Goal: Information Seeking & Learning: Learn about a topic

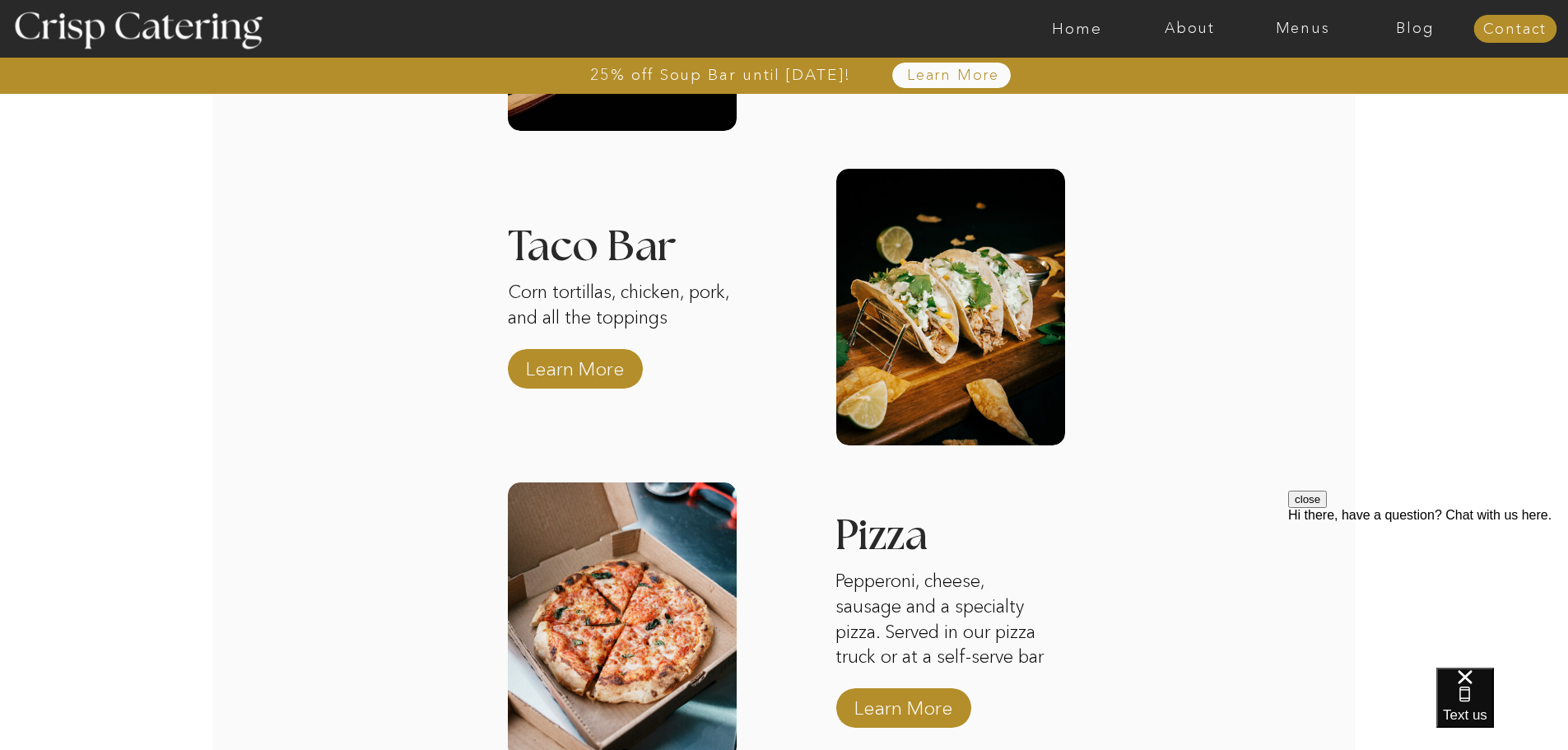
scroll to position [2265, 0]
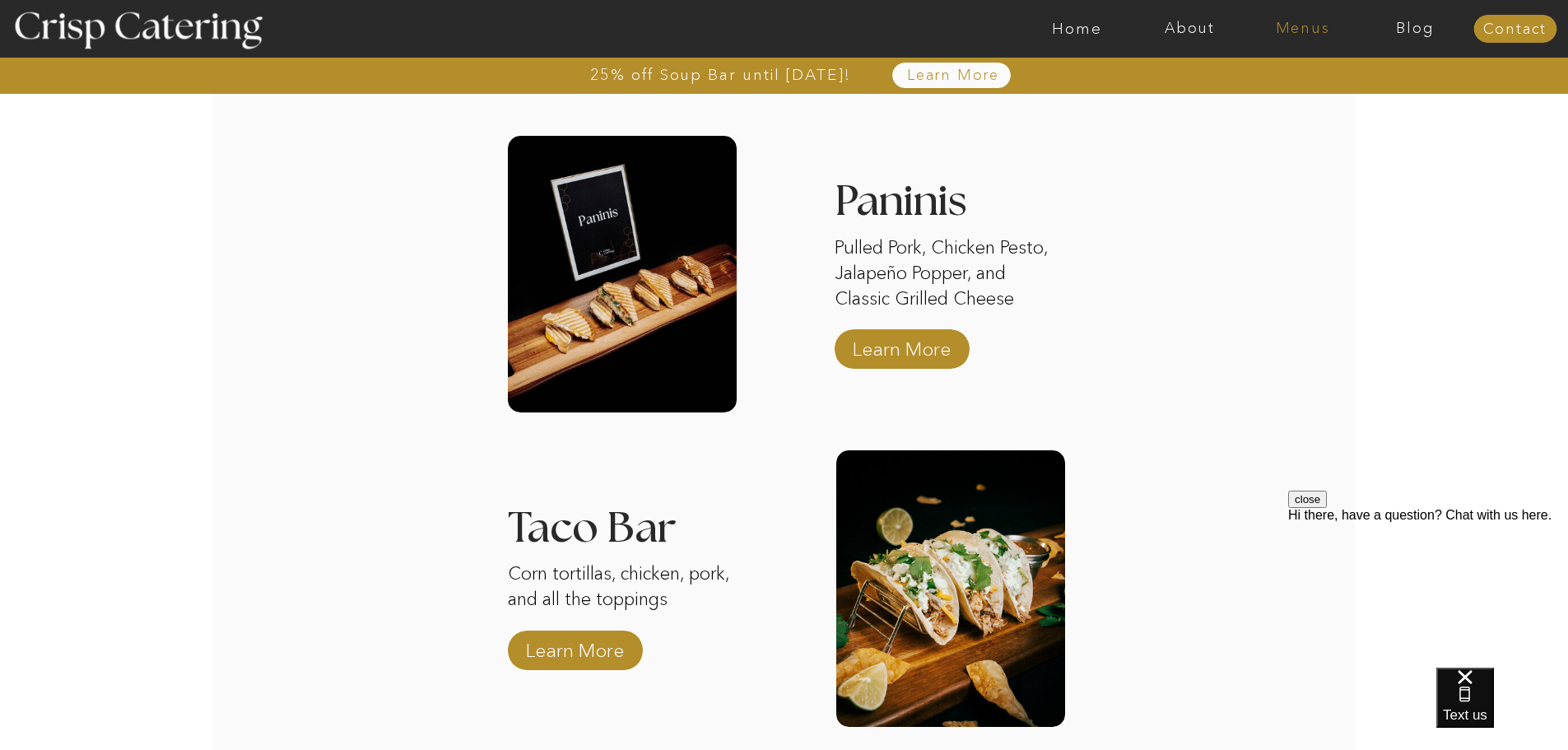
click at [1309, 27] on nav "Menus" at bounding box center [1303, 29] width 113 height 16
click at [1311, 78] on nav "Summer (Mar-Aug)" at bounding box center [1307, 74] width 147 height 15
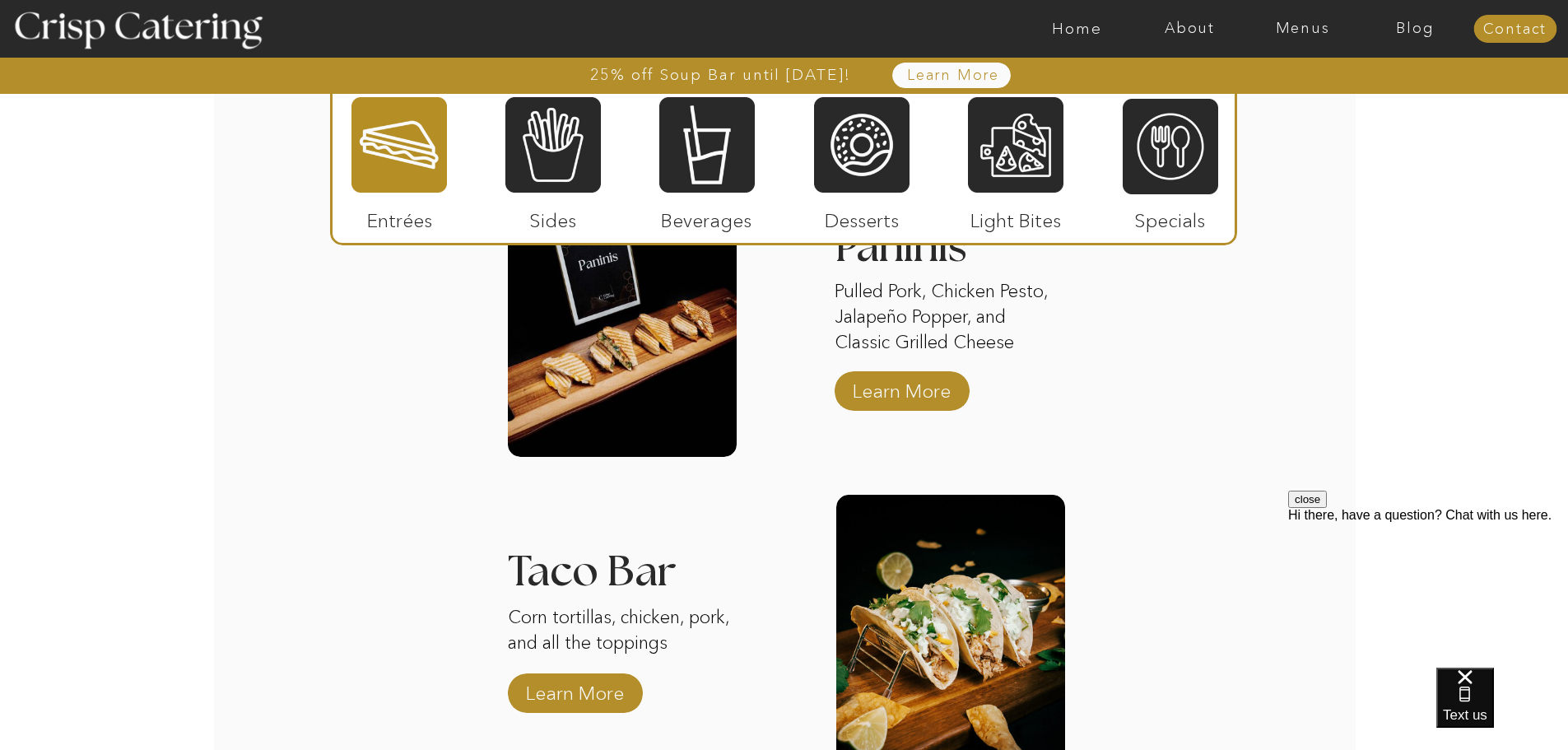
scroll to position [1482, 0]
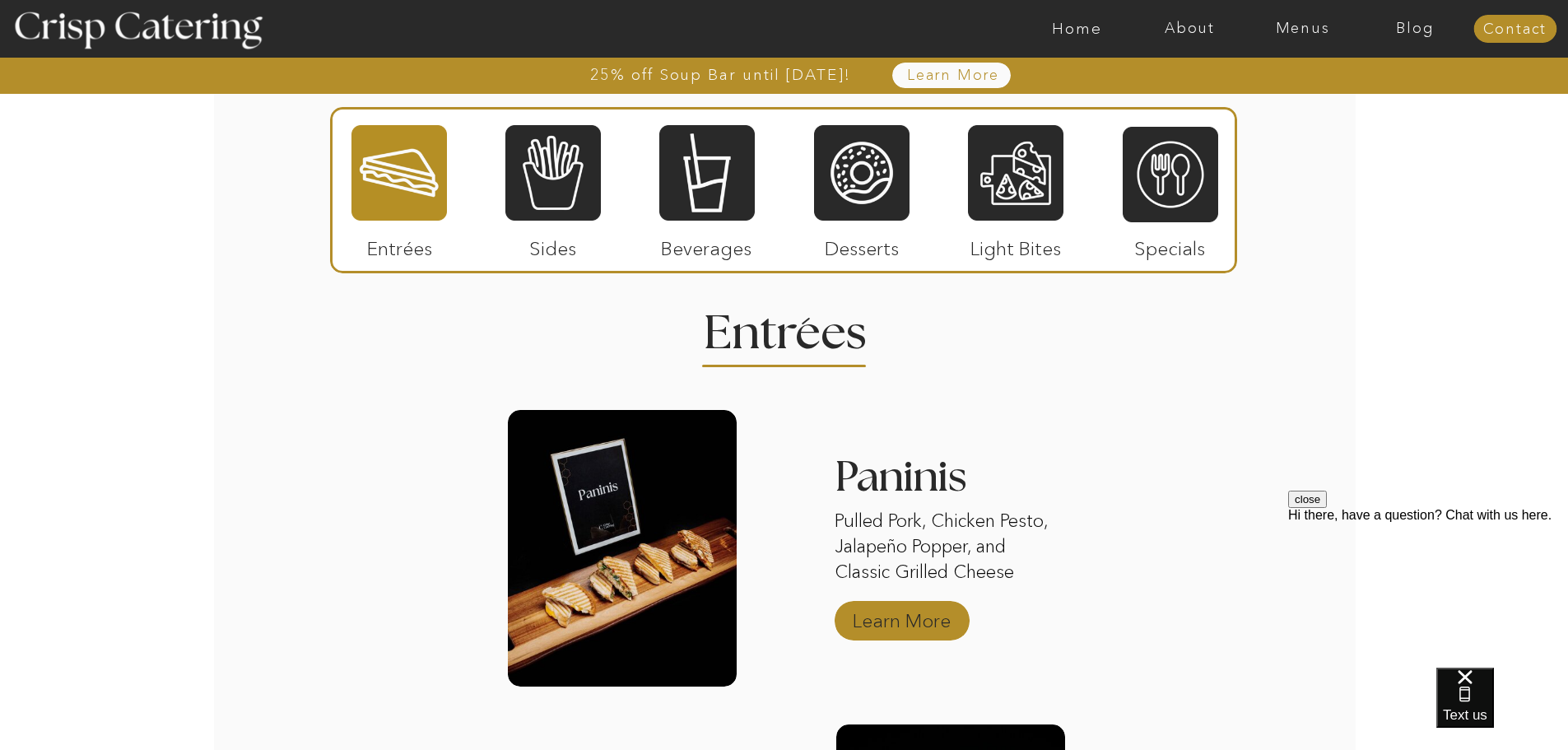
click at [905, 626] on p "Learn More" at bounding box center [902, 617] width 110 height 48
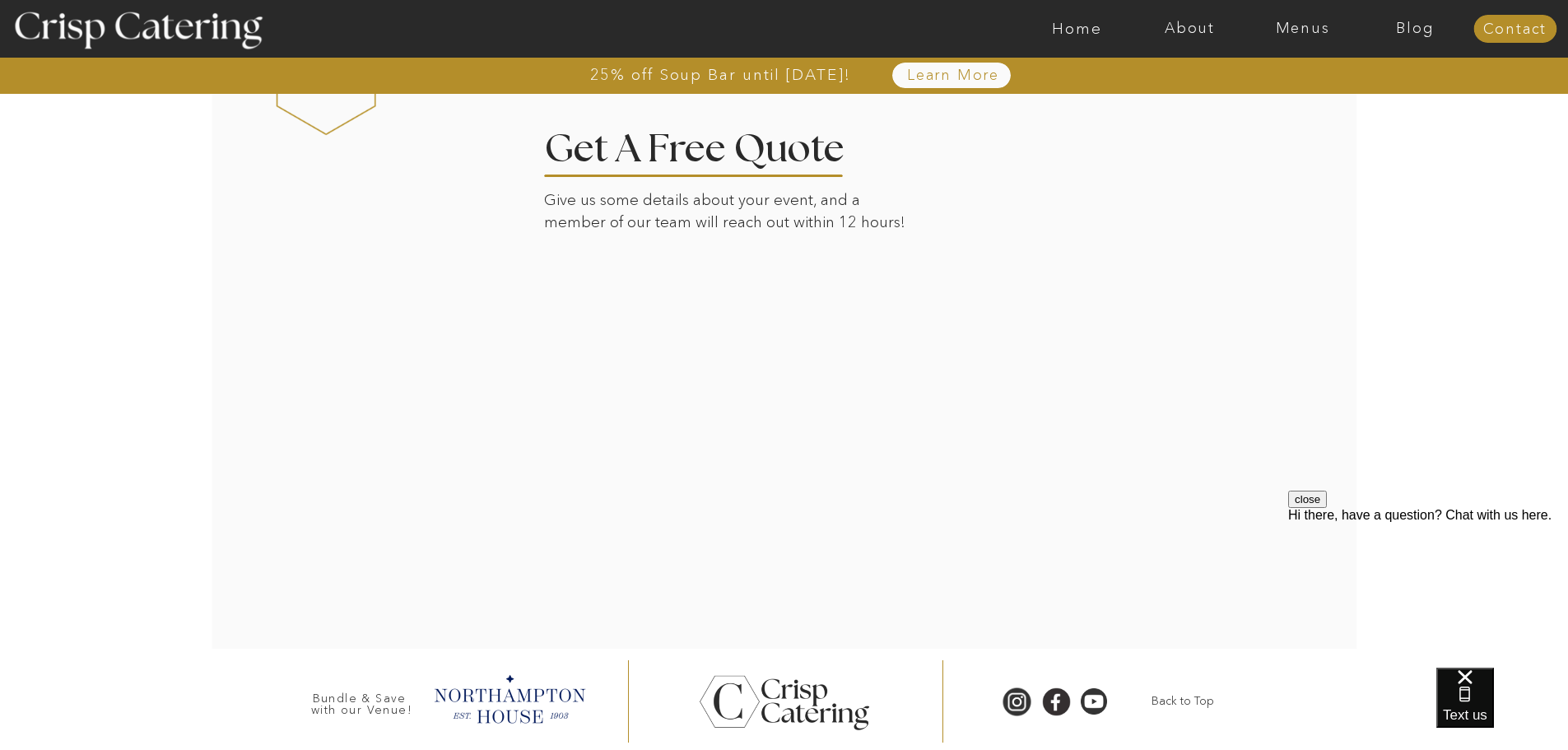
scroll to position [2746, 0]
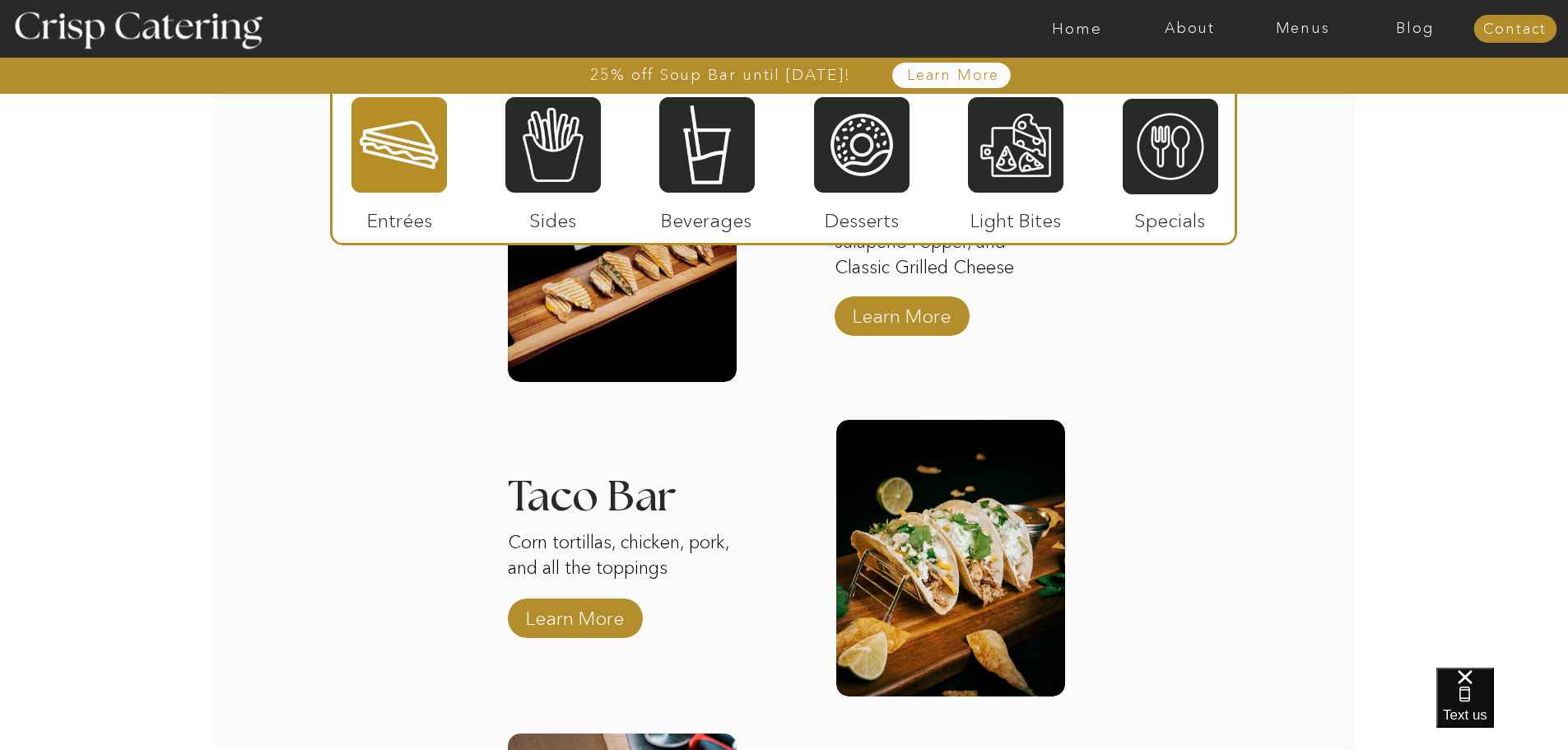
scroll to position [1893, 0]
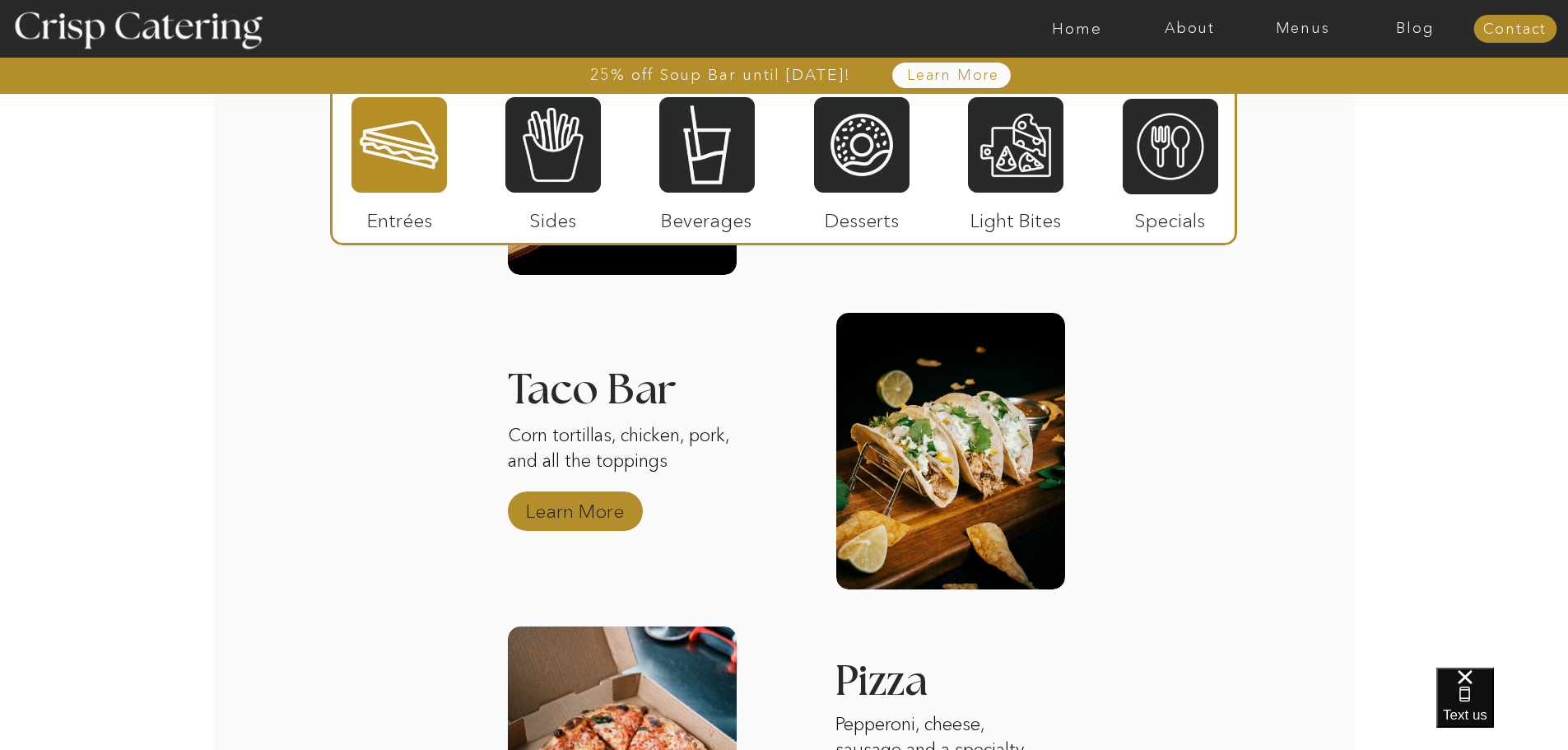
click at [552, 504] on p "Learn More" at bounding box center [575, 507] width 110 height 48
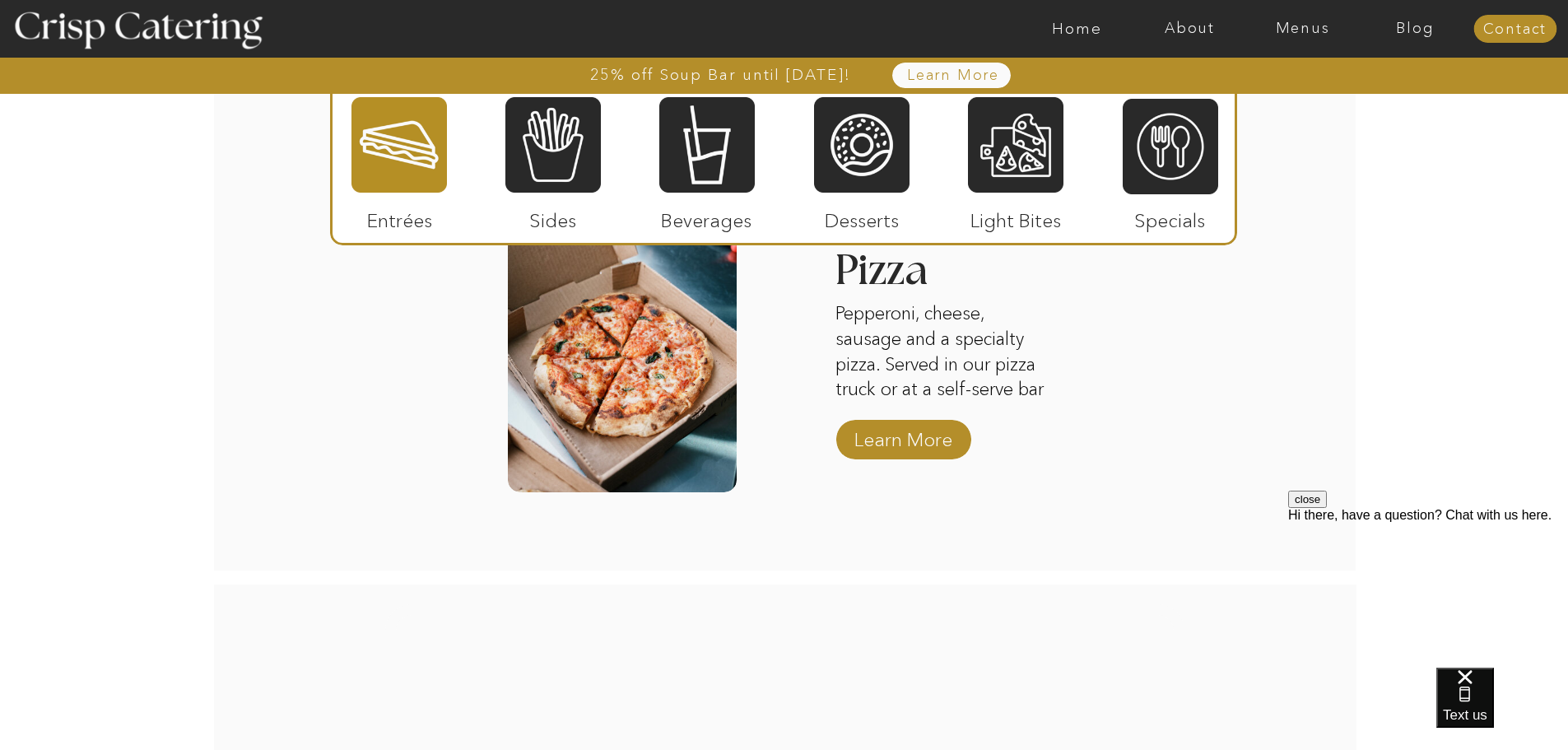
scroll to position [2305, 0]
click at [912, 433] on p "Learn More" at bounding box center [903, 434] width 110 height 48
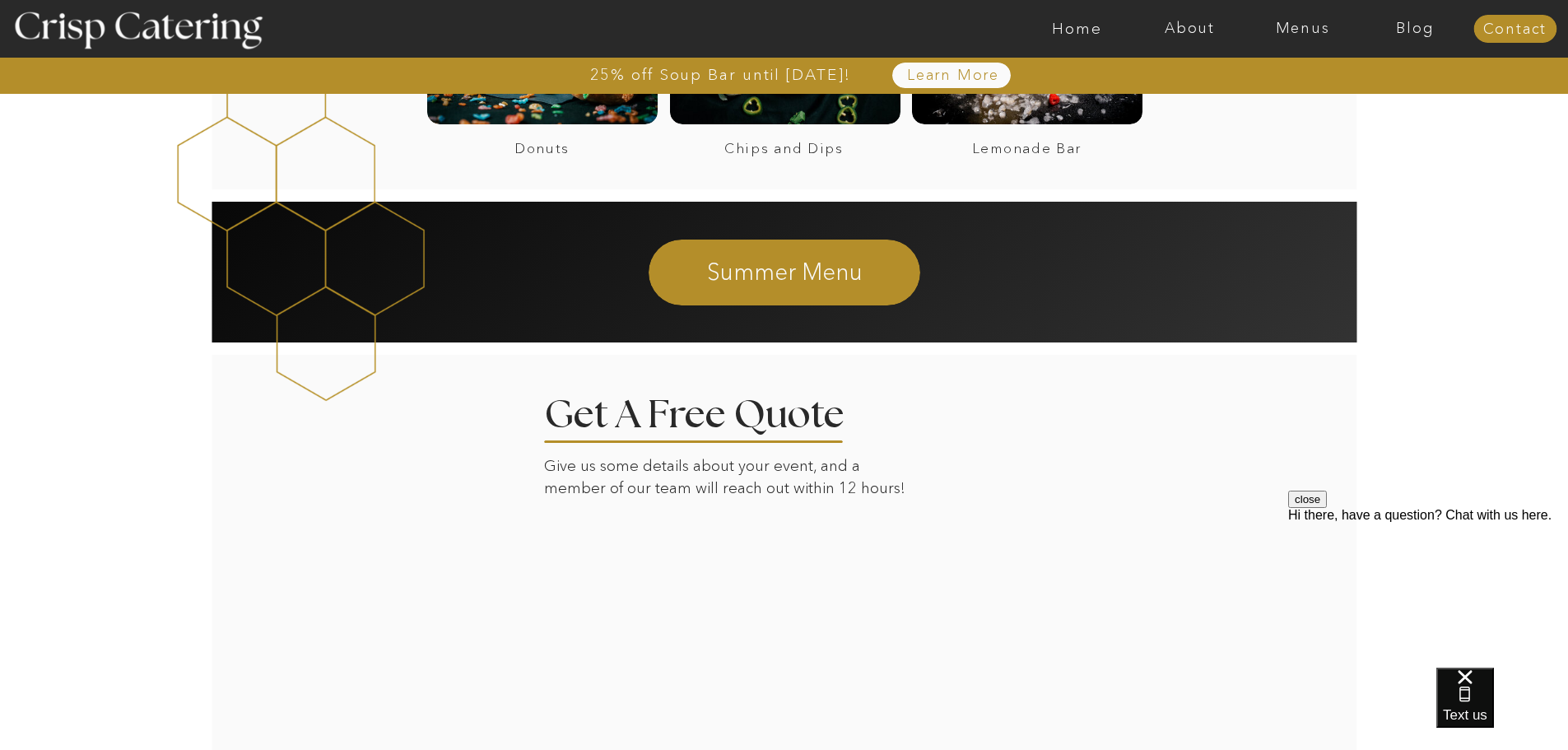
scroll to position [1482, 0]
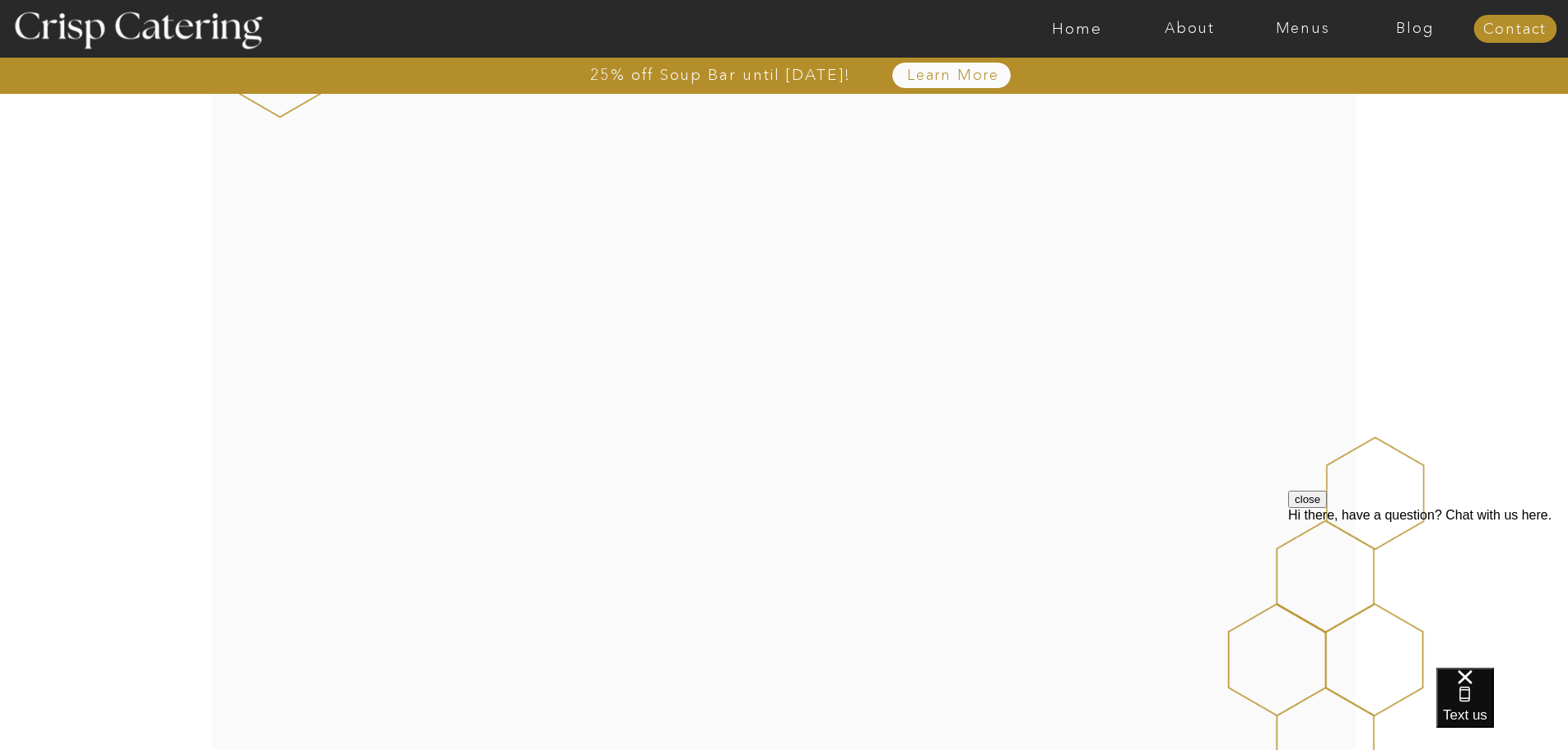
scroll to position [2470, 0]
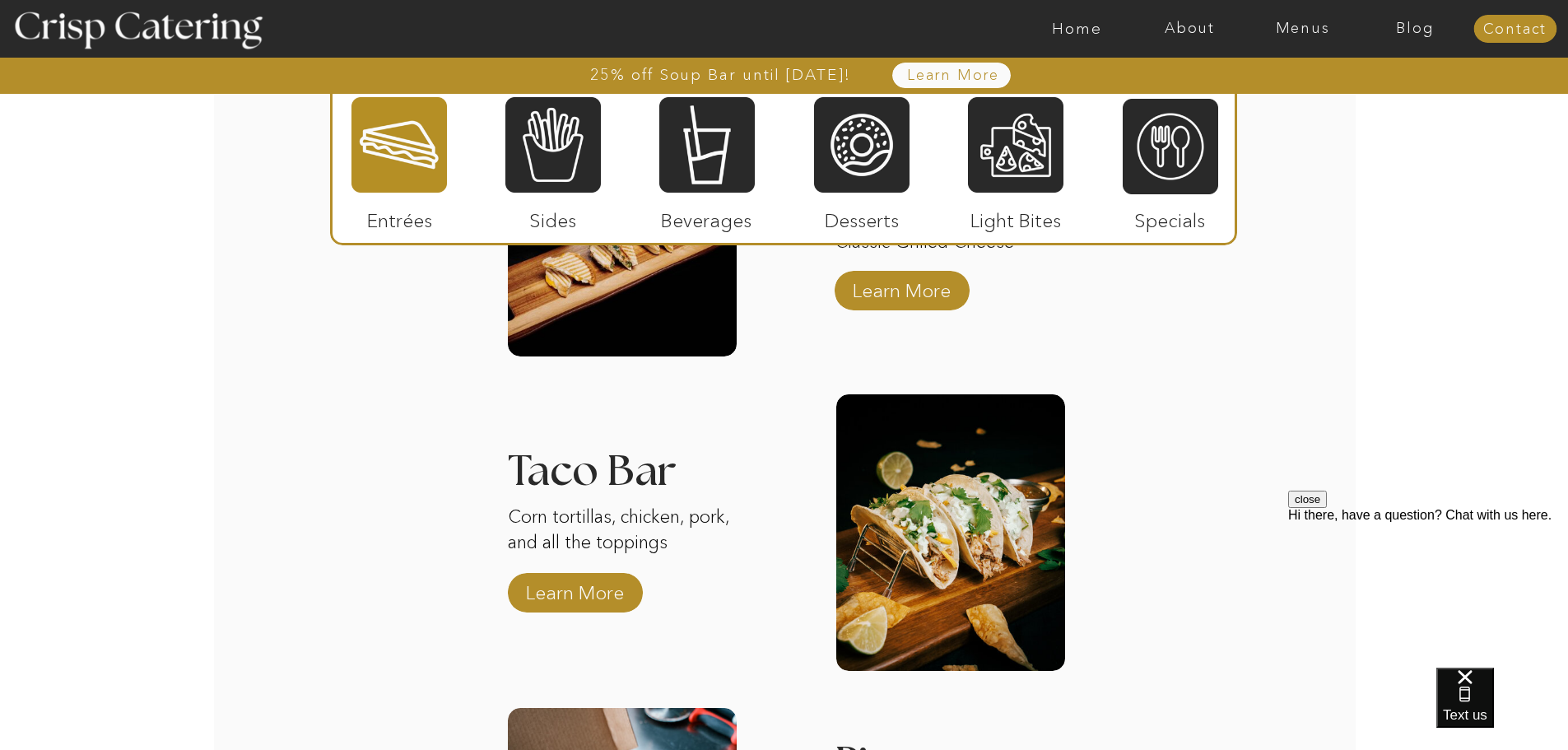
scroll to position [1551, 0]
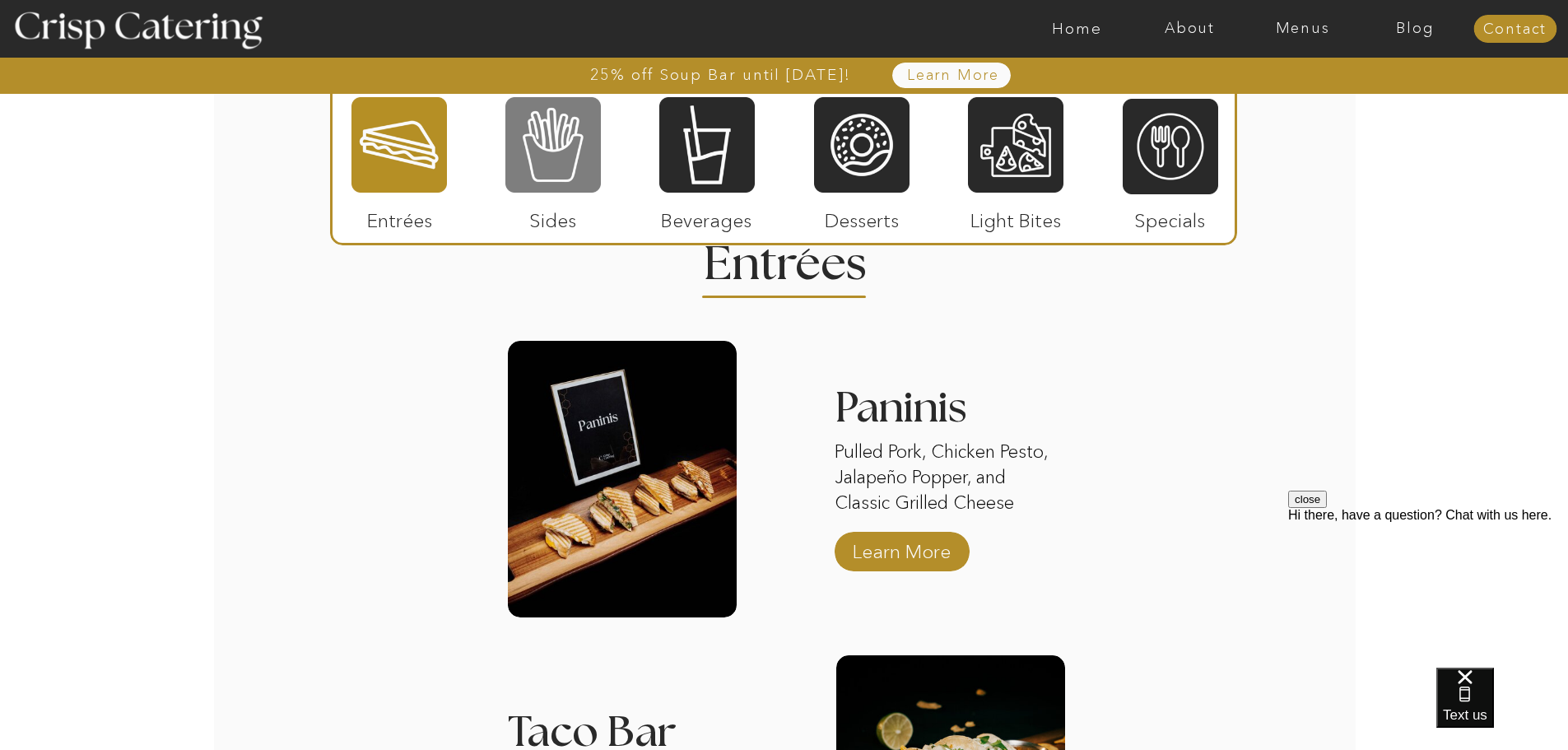
click at [577, 163] on div at bounding box center [553, 144] width 95 height 99
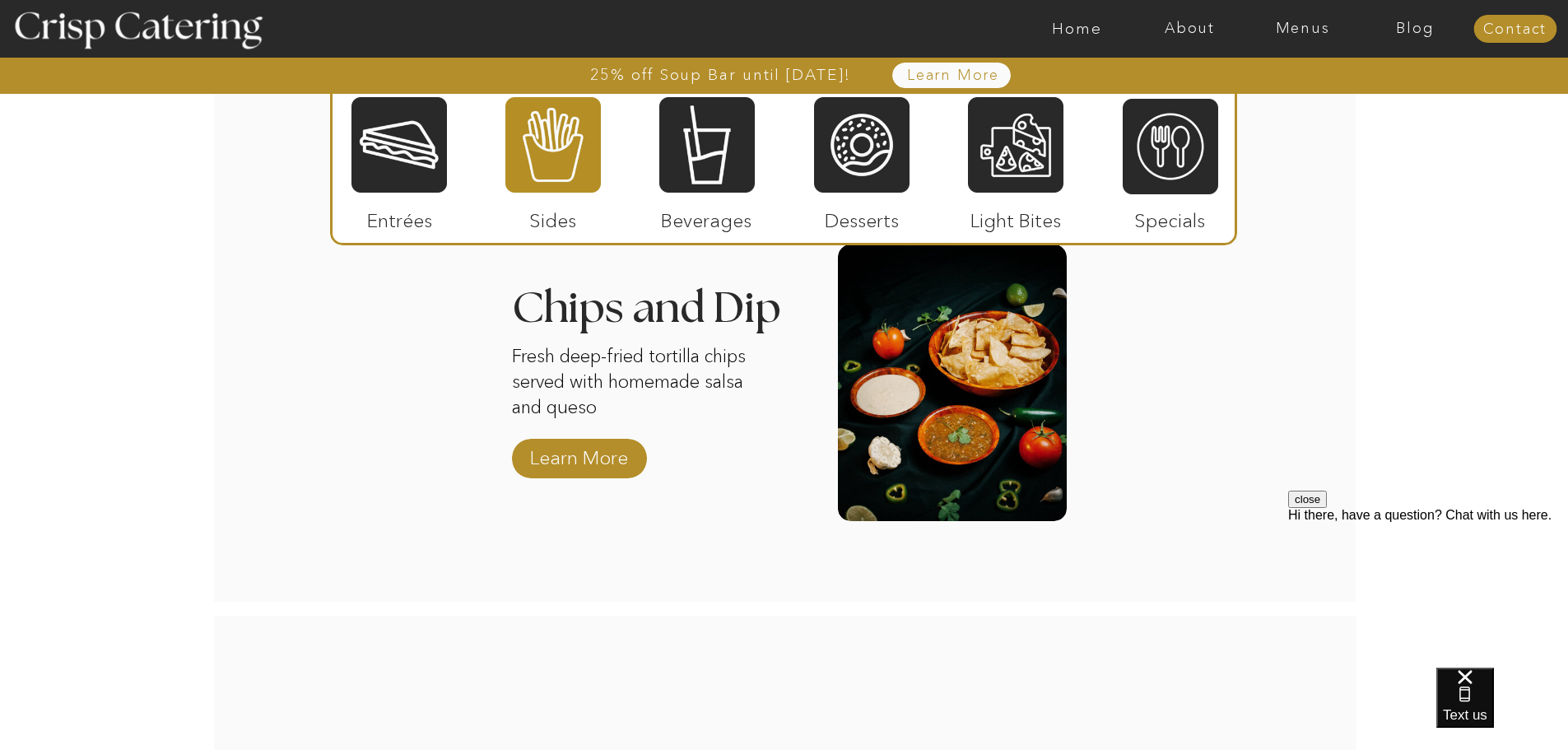
scroll to position [2045, 0]
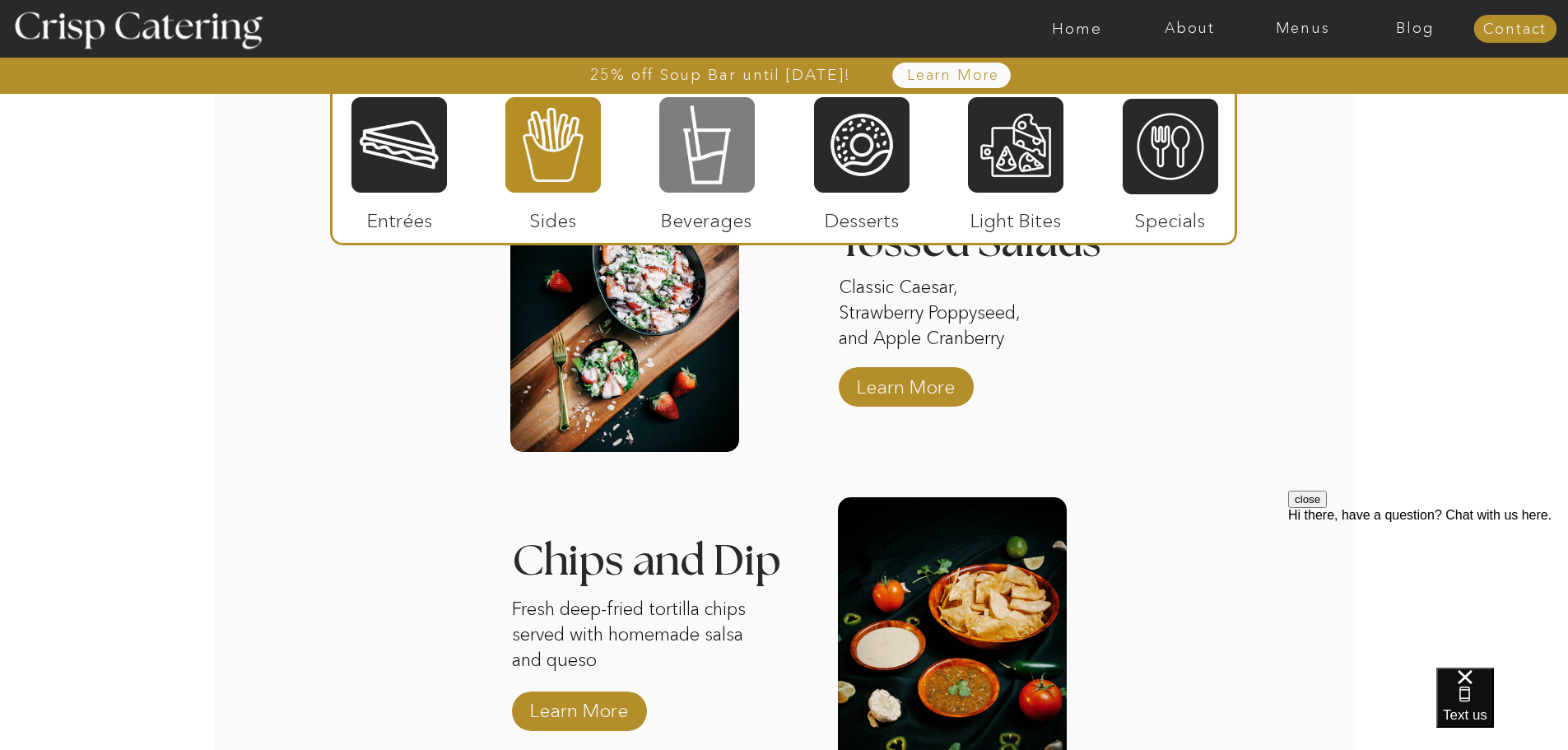
click at [700, 142] on div at bounding box center [706, 144] width 95 height 99
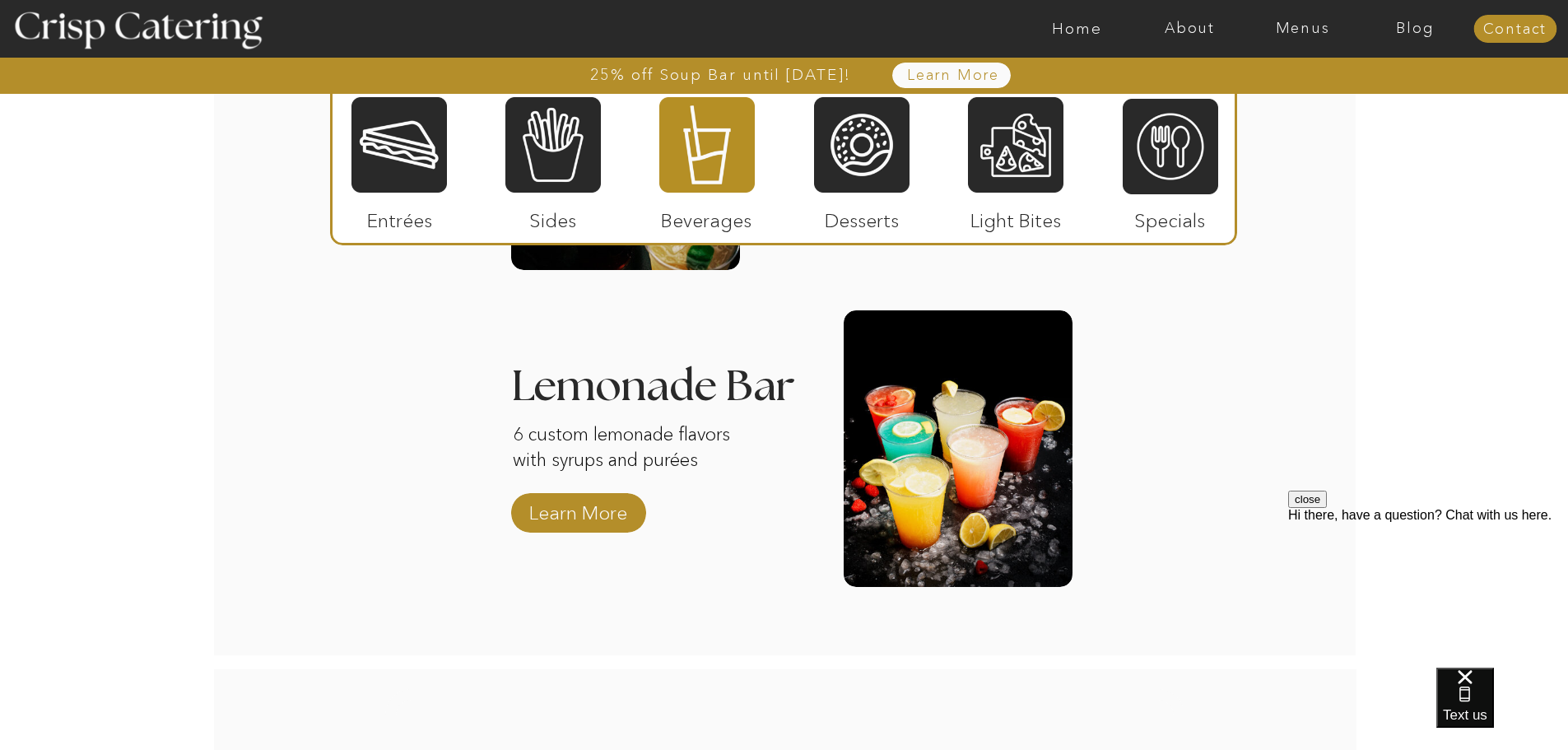
scroll to position [1962, 0]
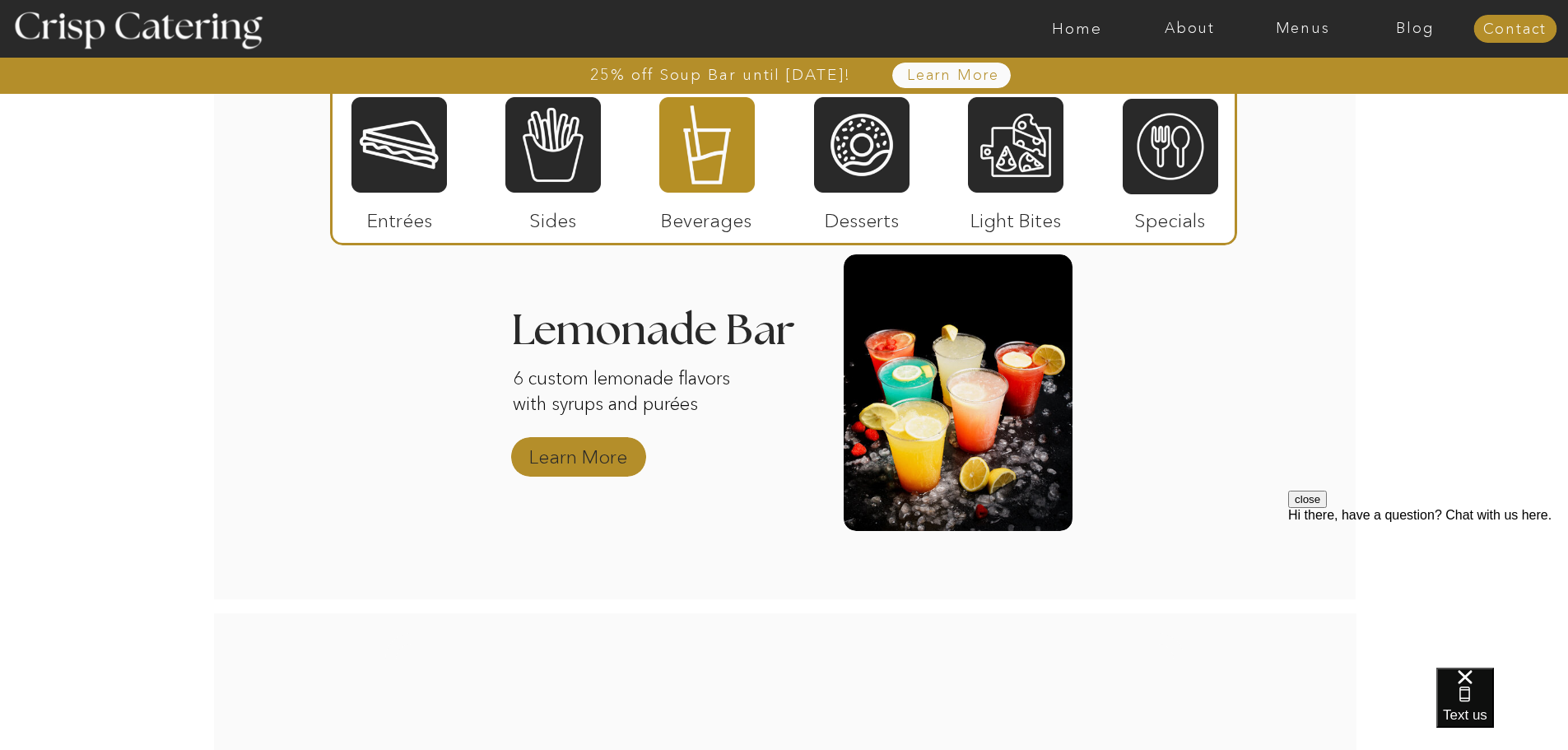
click at [604, 461] on p "Learn More" at bounding box center [578, 452] width 110 height 48
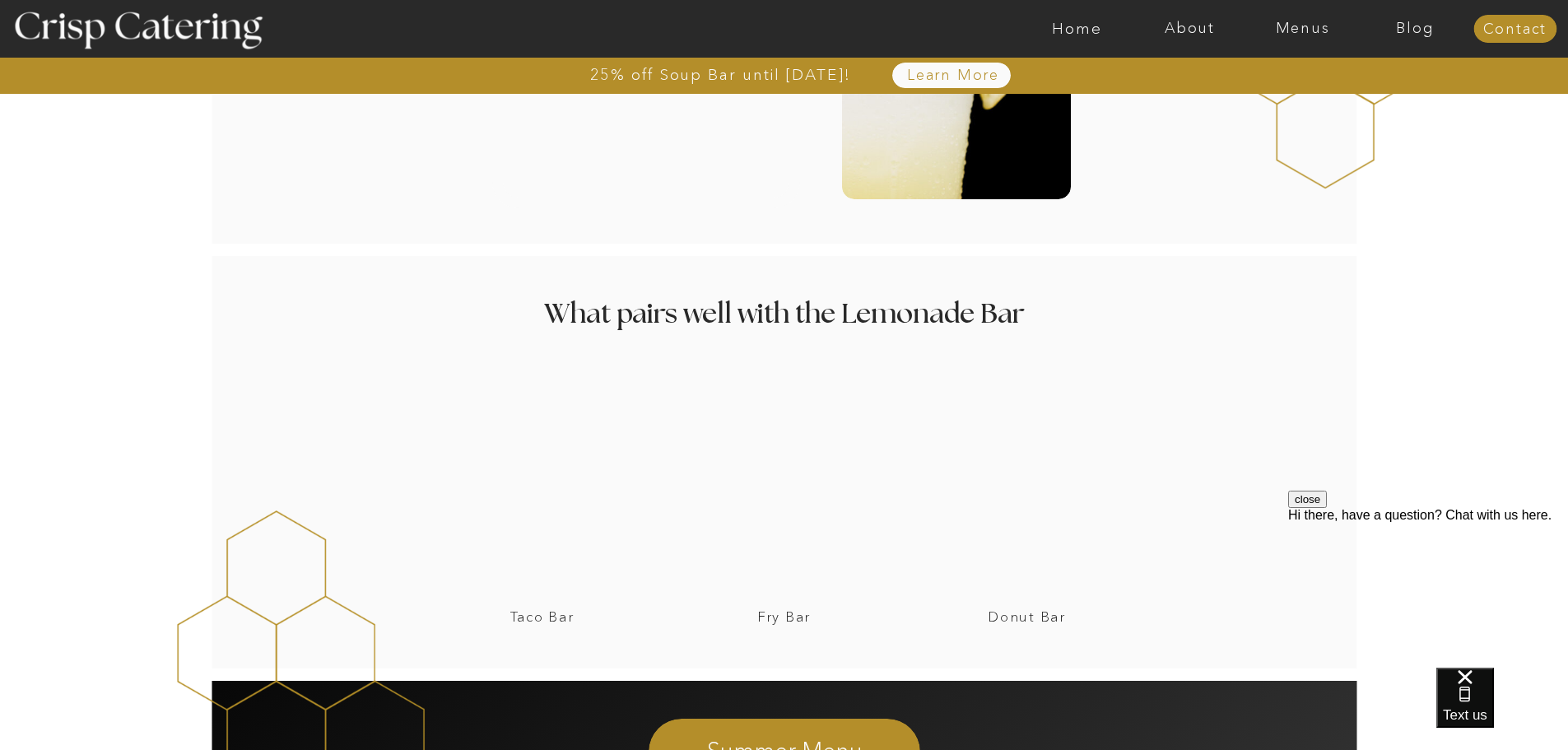
scroll to position [2799, 0]
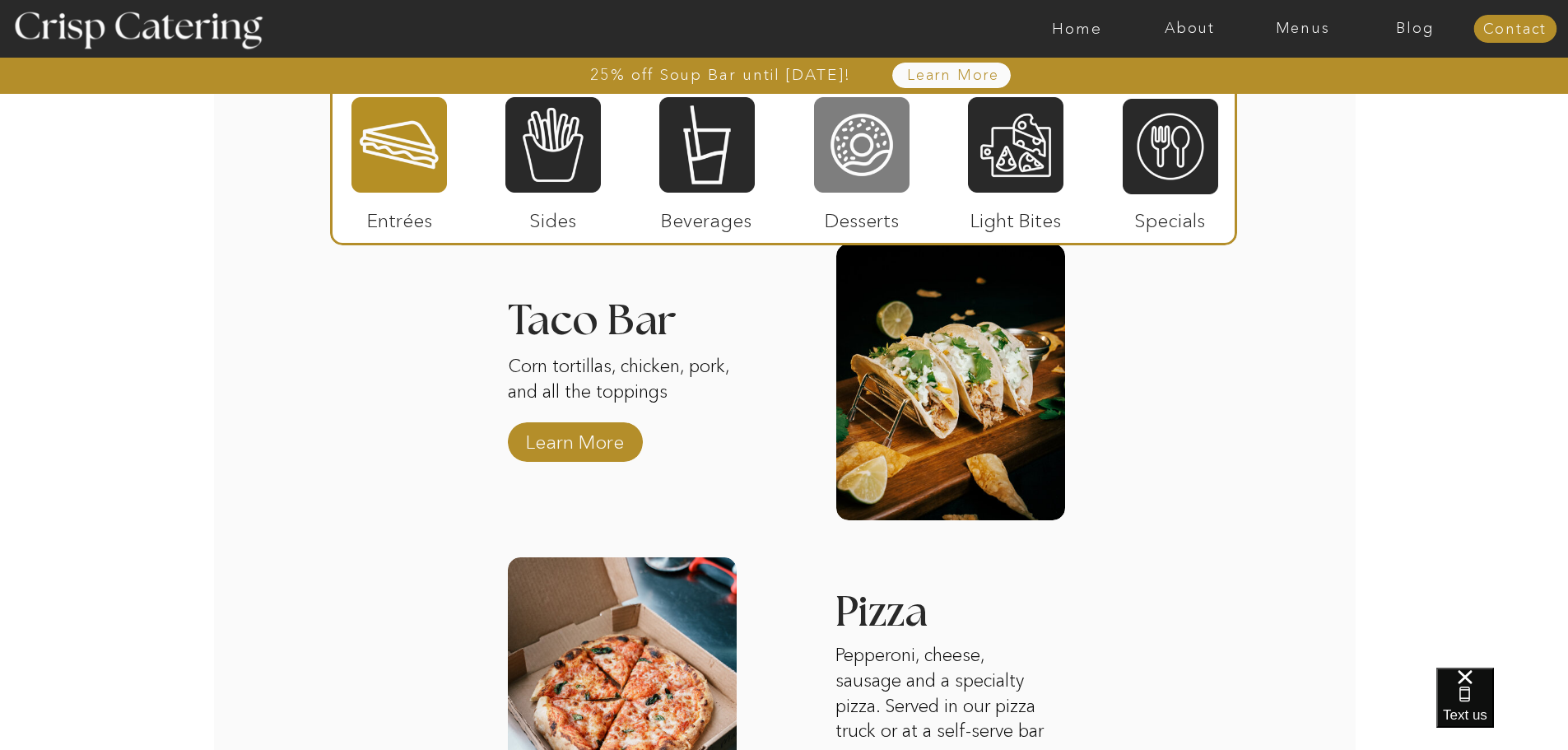
click at [872, 165] on div at bounding box center [862, 144] width 95 height 99
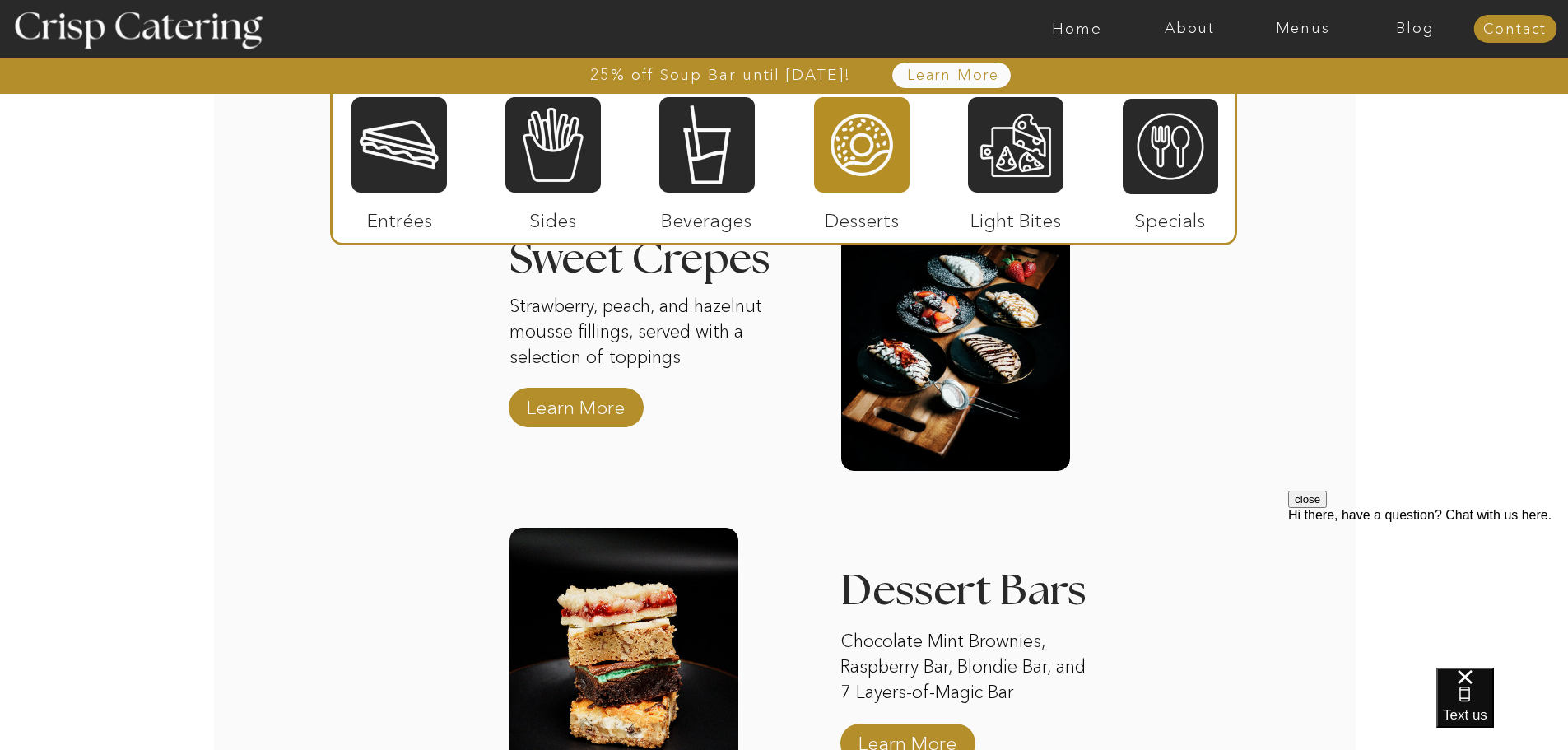
scroll to position [2209, 0]
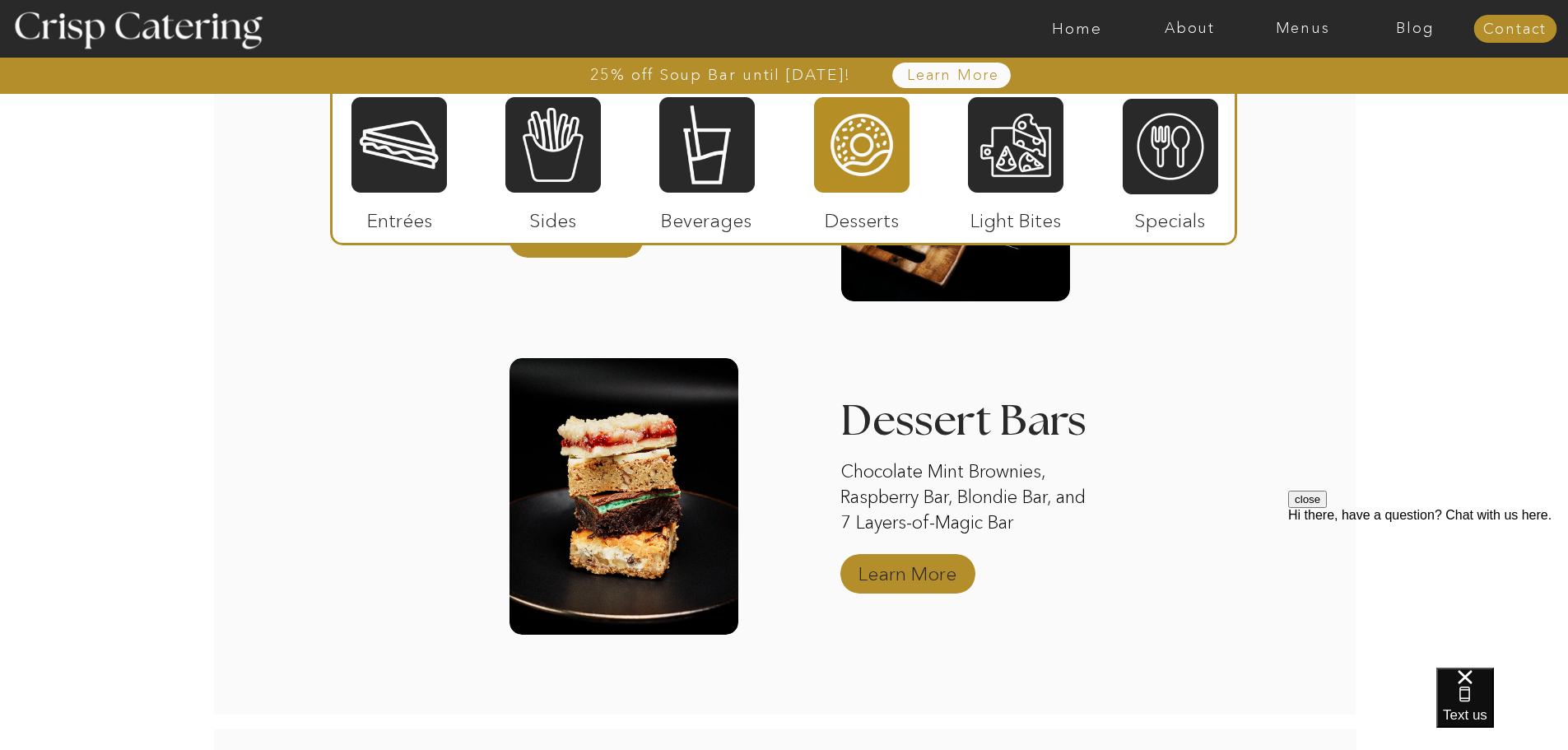
click at [931, 574] on p "Learn More" at bounding box center [907, 569] width 110 height 48
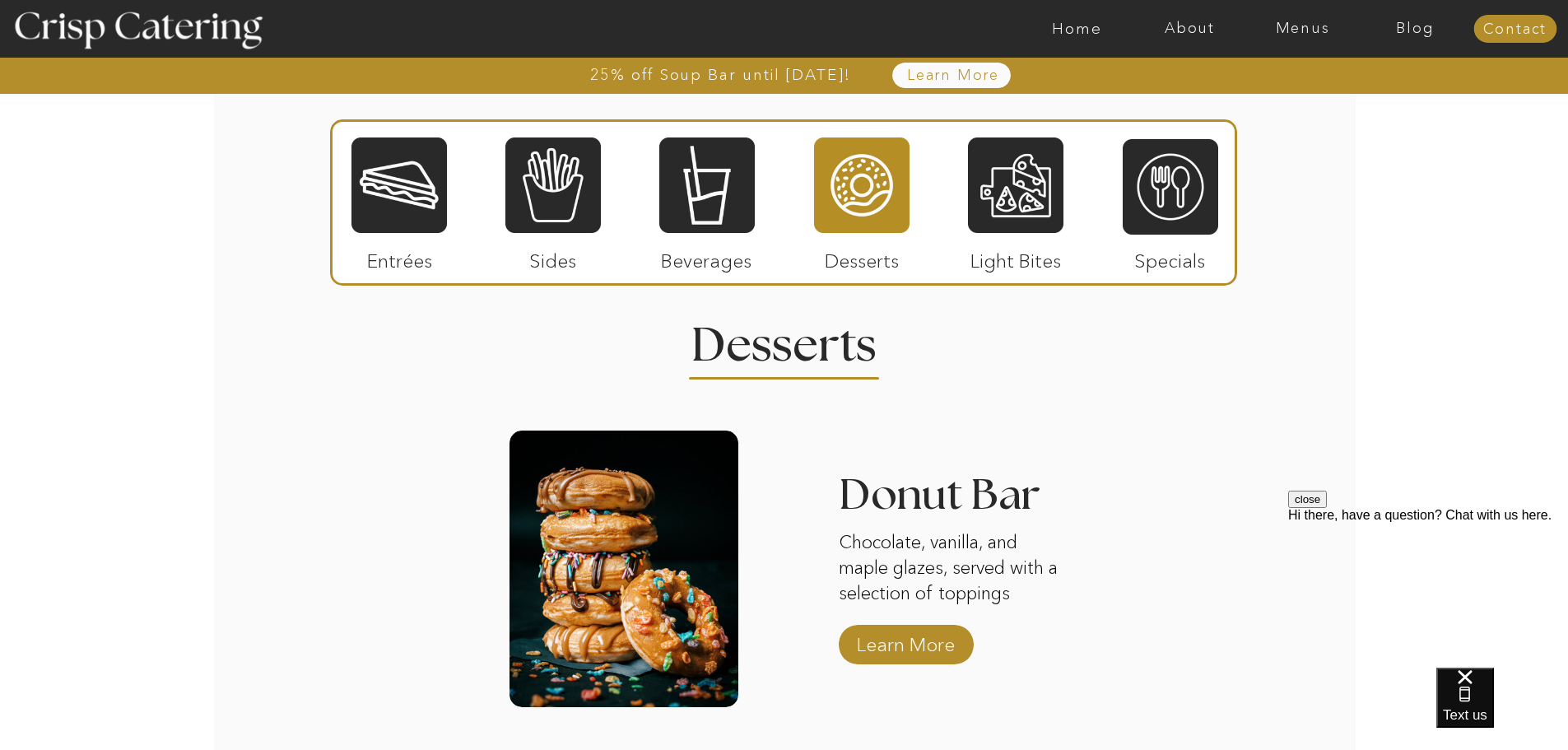
scroll to position [1468, 0]
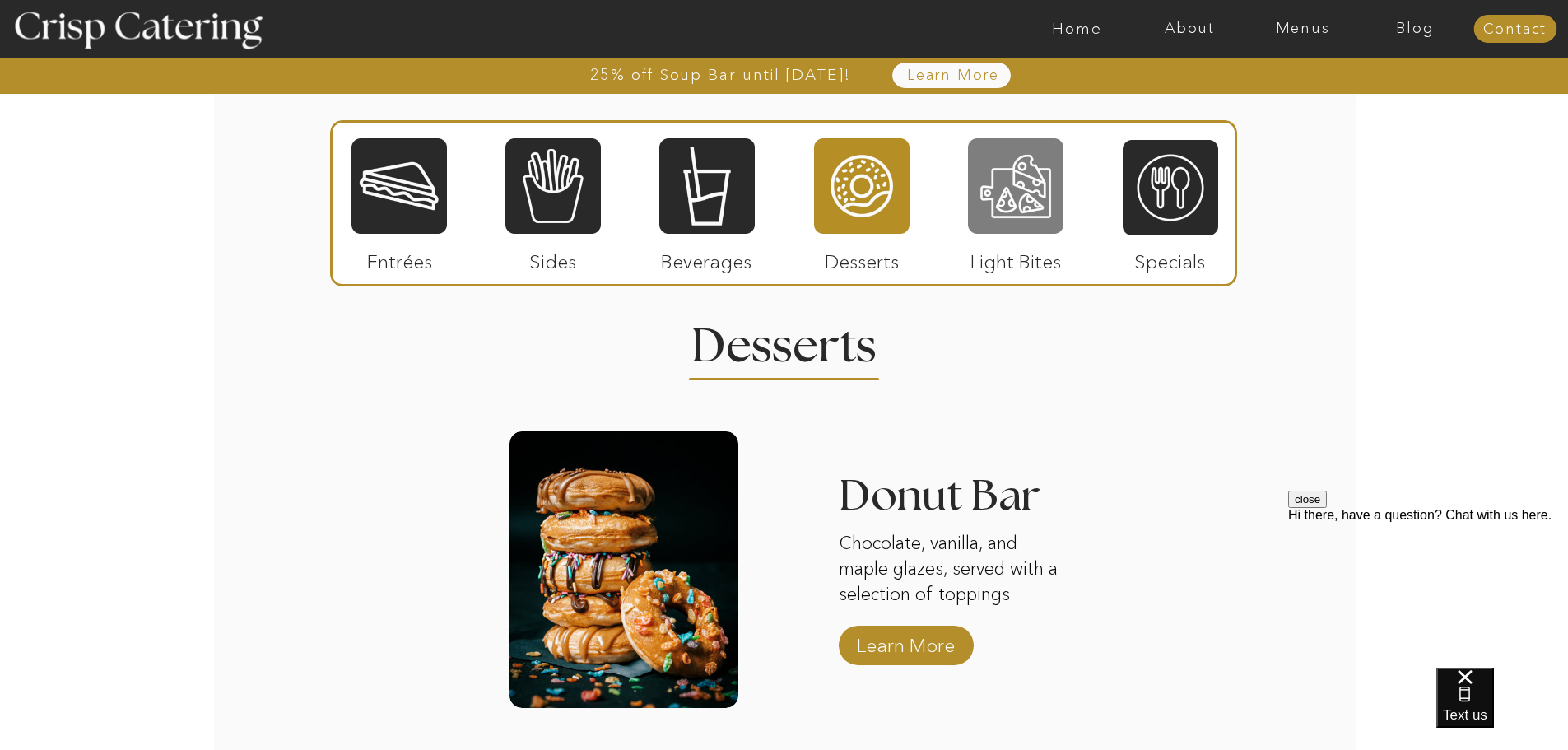
click at [1025, 190] on div at bounding box center [1015, 186] width 95 height 99
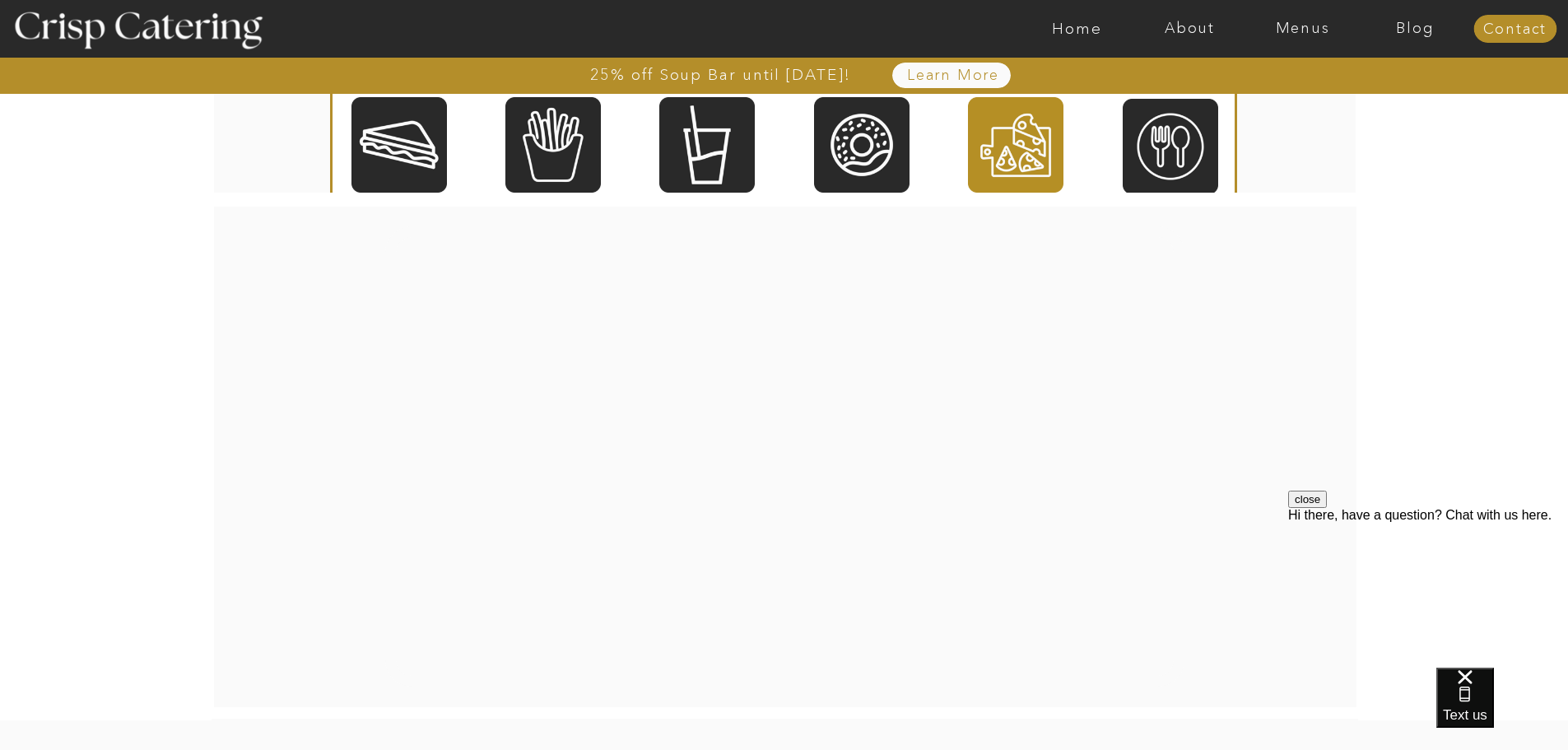
scroll to position [1880, 0]
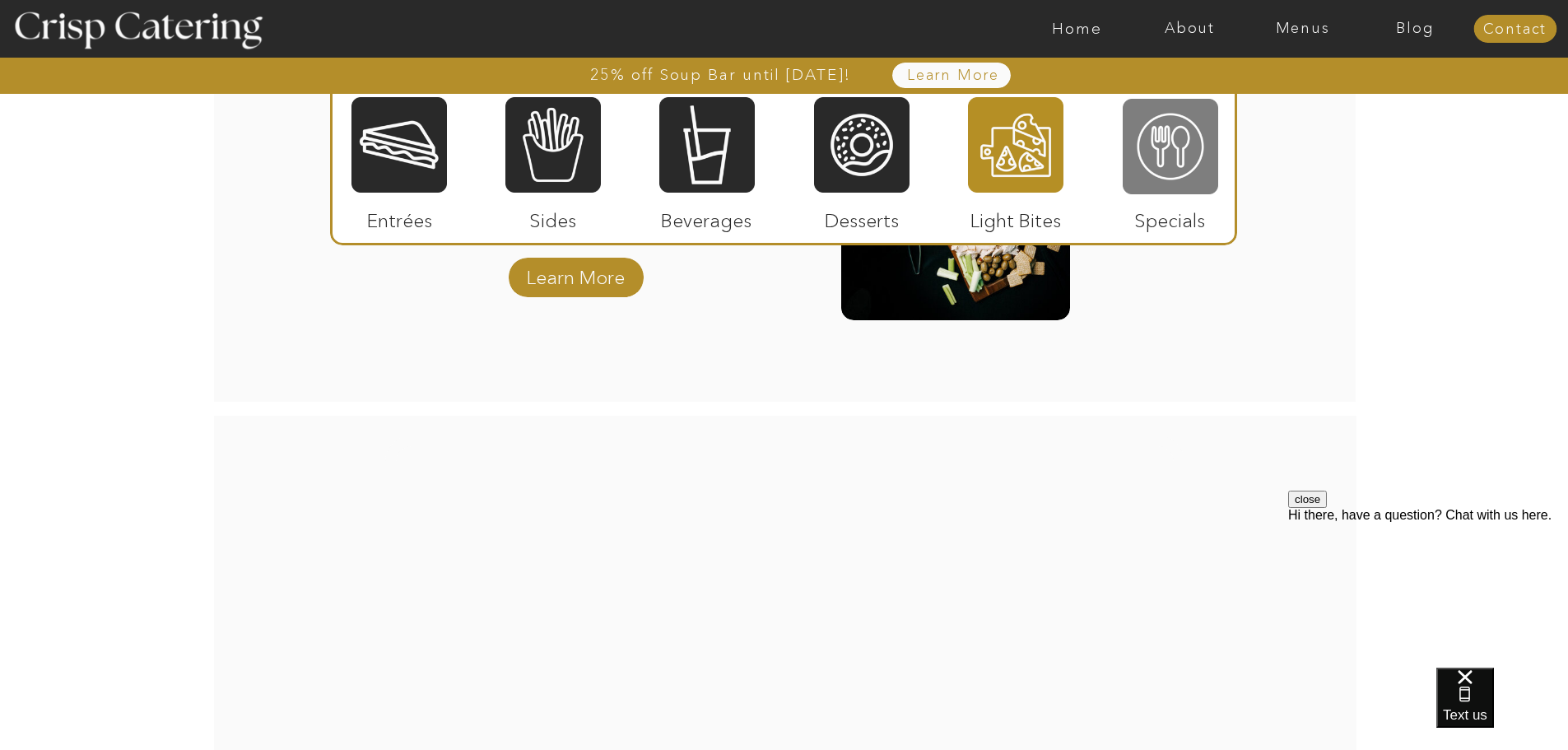
click at [1152, 146] on div at bounding box center [1170, 146] width 95 height 99
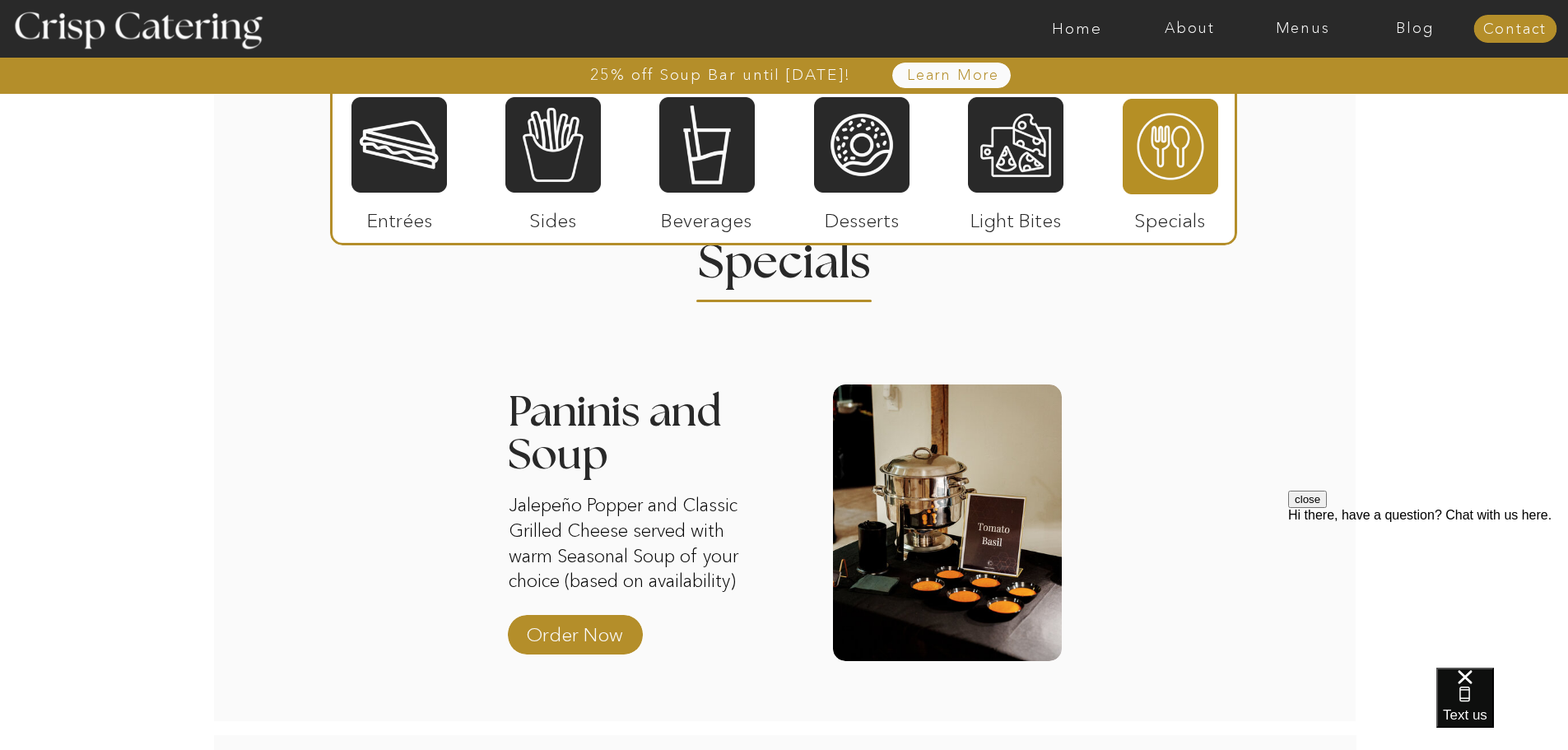
scroll to position [1551, 0]
click at [409, 173] on div at bounding box center [399, 144] width 95 height 99
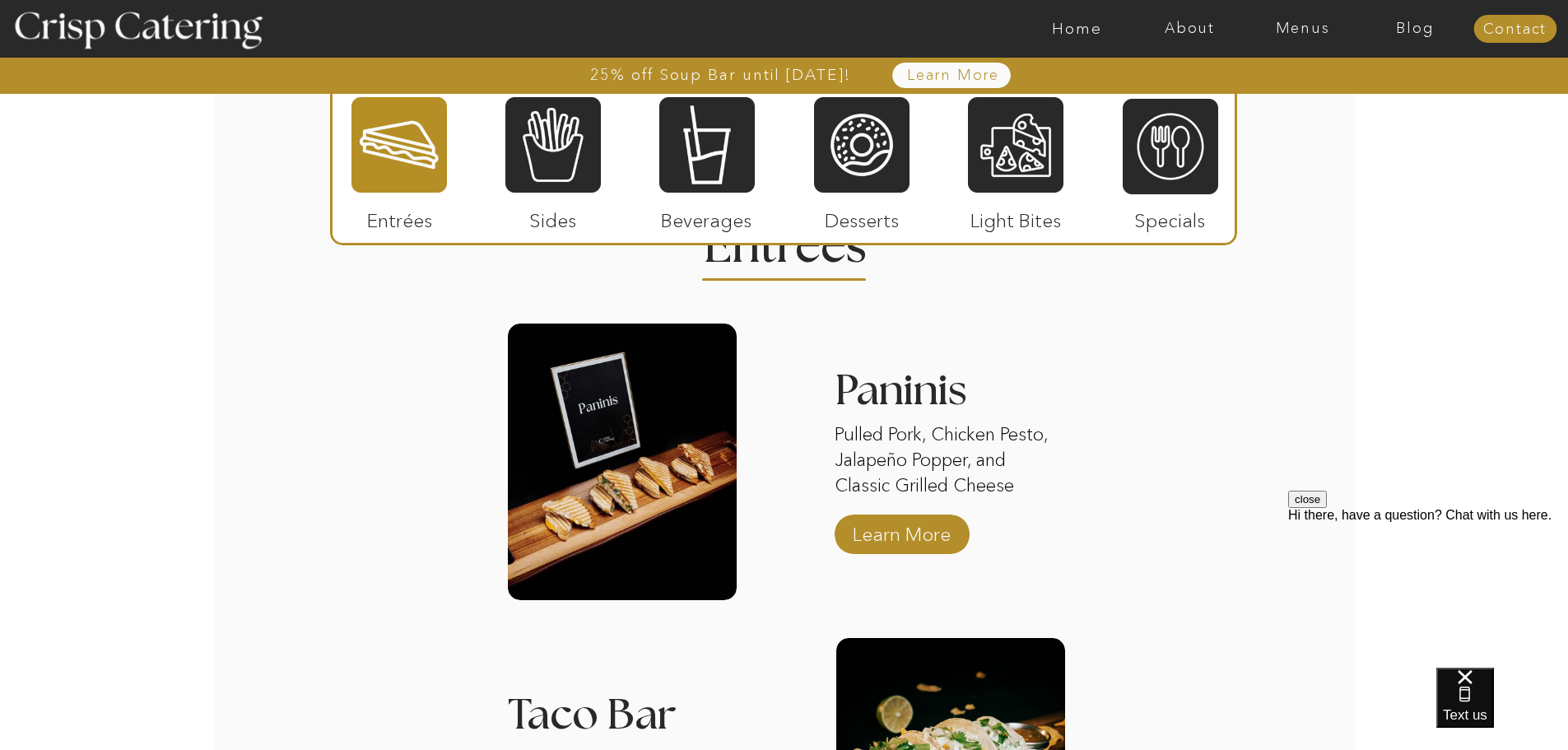
scroll to position [1715, 0]
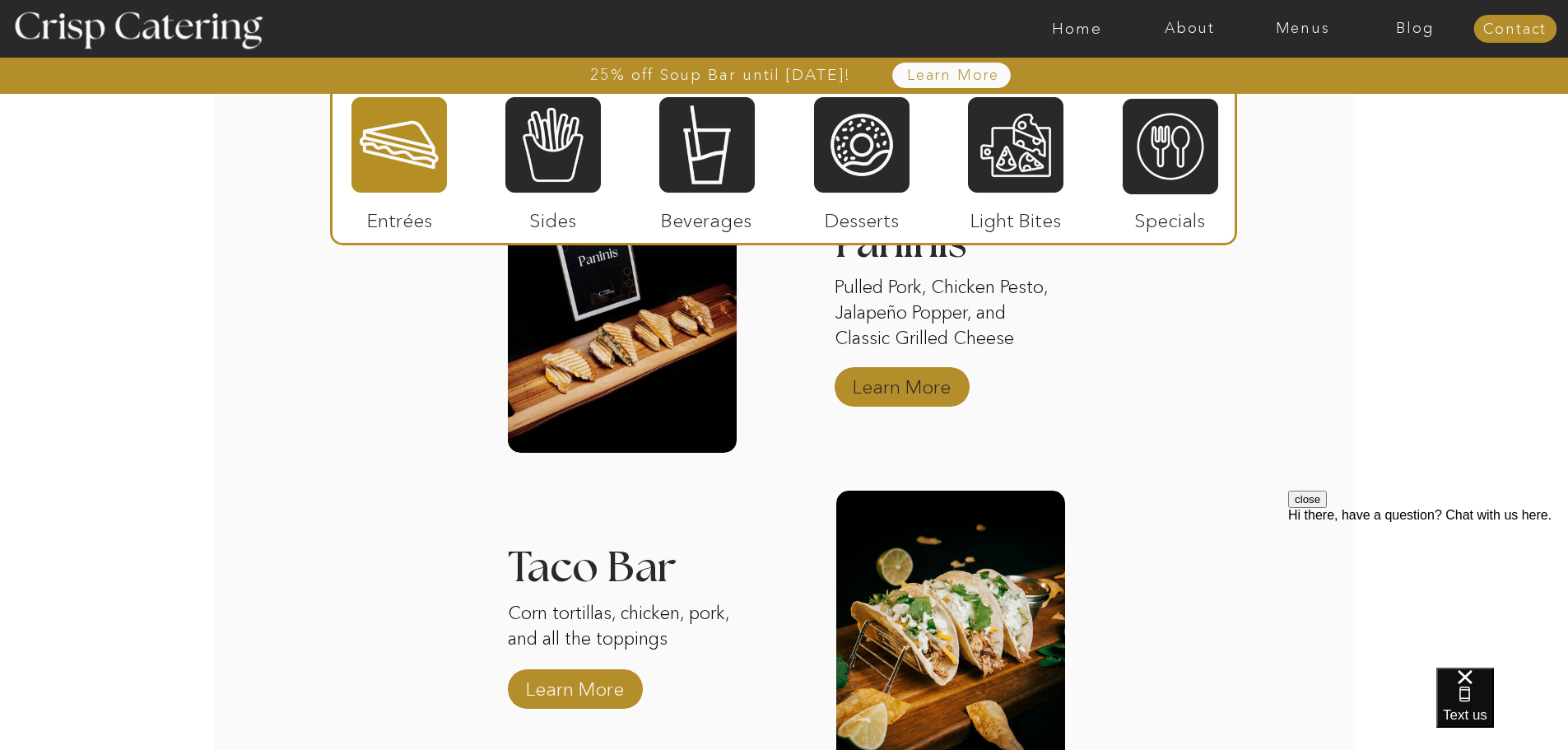
click at [912, 399] on p "Learn More" at bounding box center [902, 382] width 110 height 48
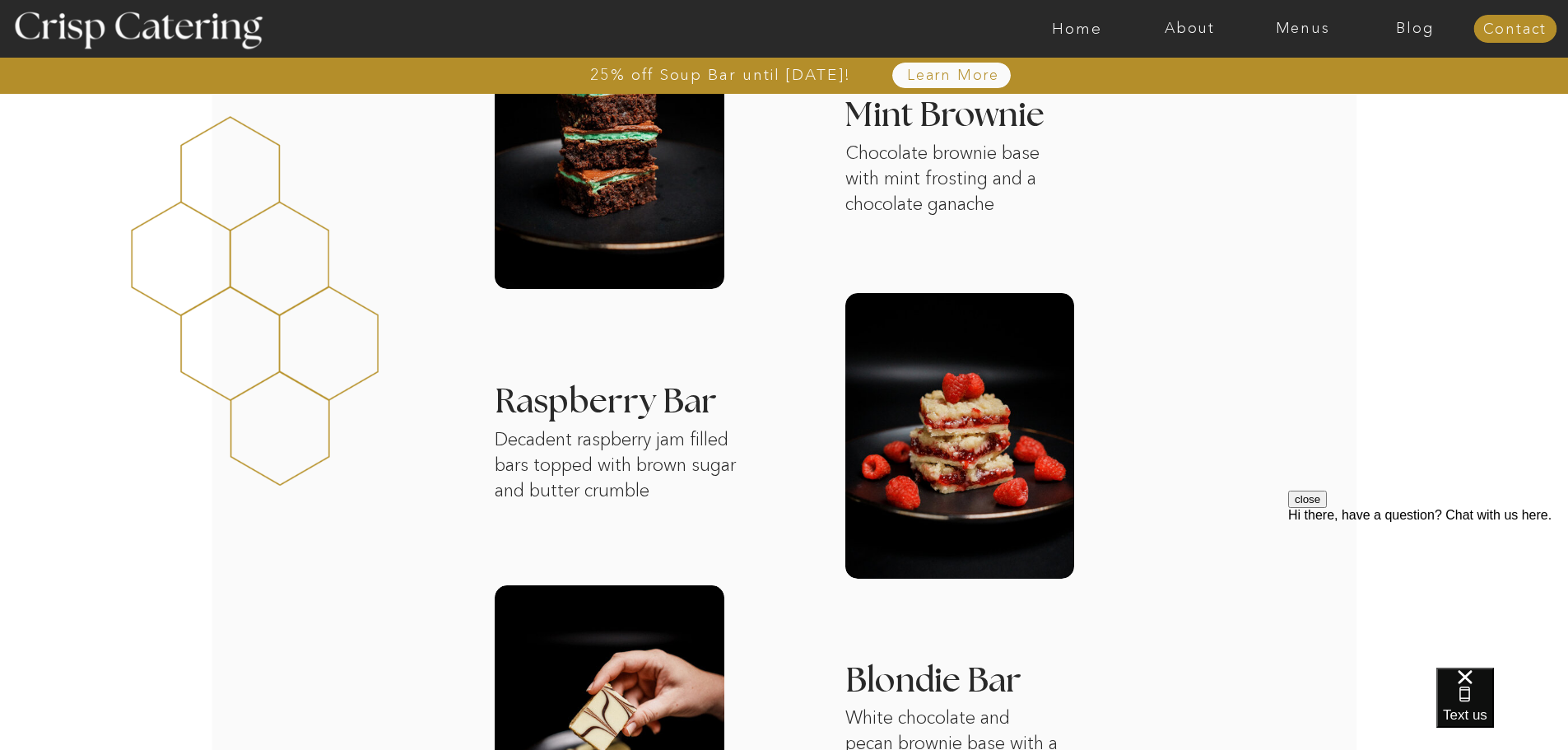
scroll to position [577, 0]
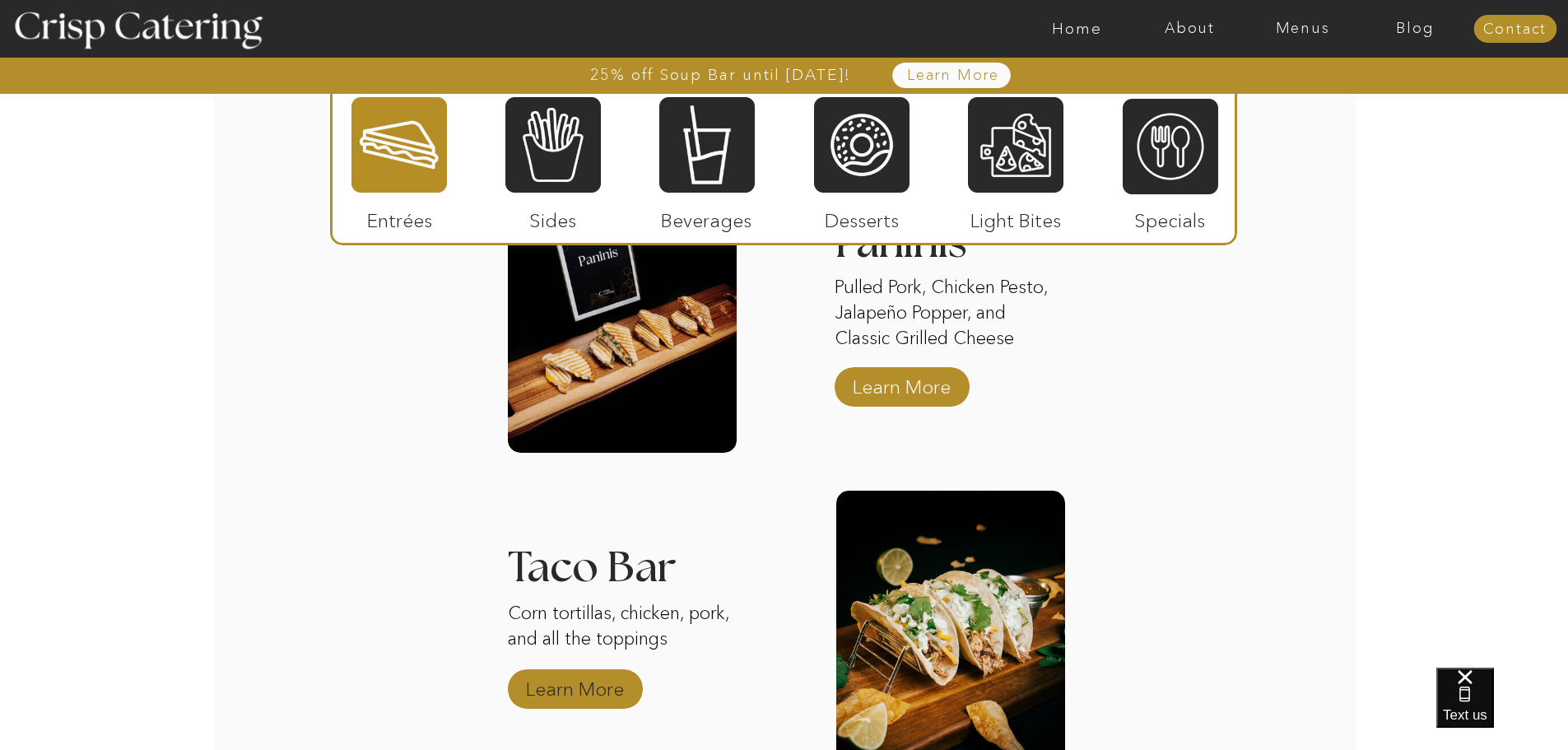
click at [593, 679] on p "Learn More" at bounding box center [575, 685] width 110 height 48
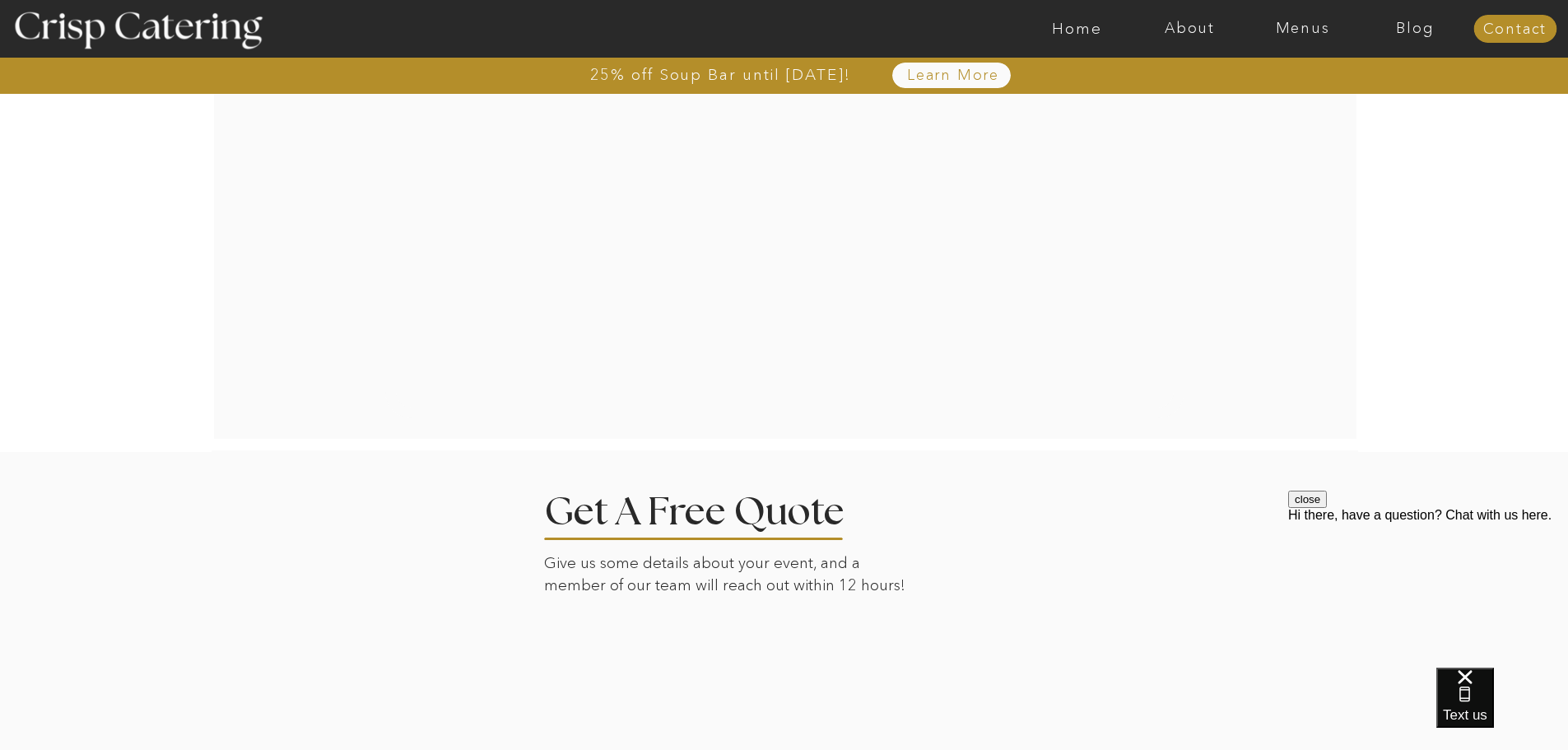
scroll to position [3362, 0]
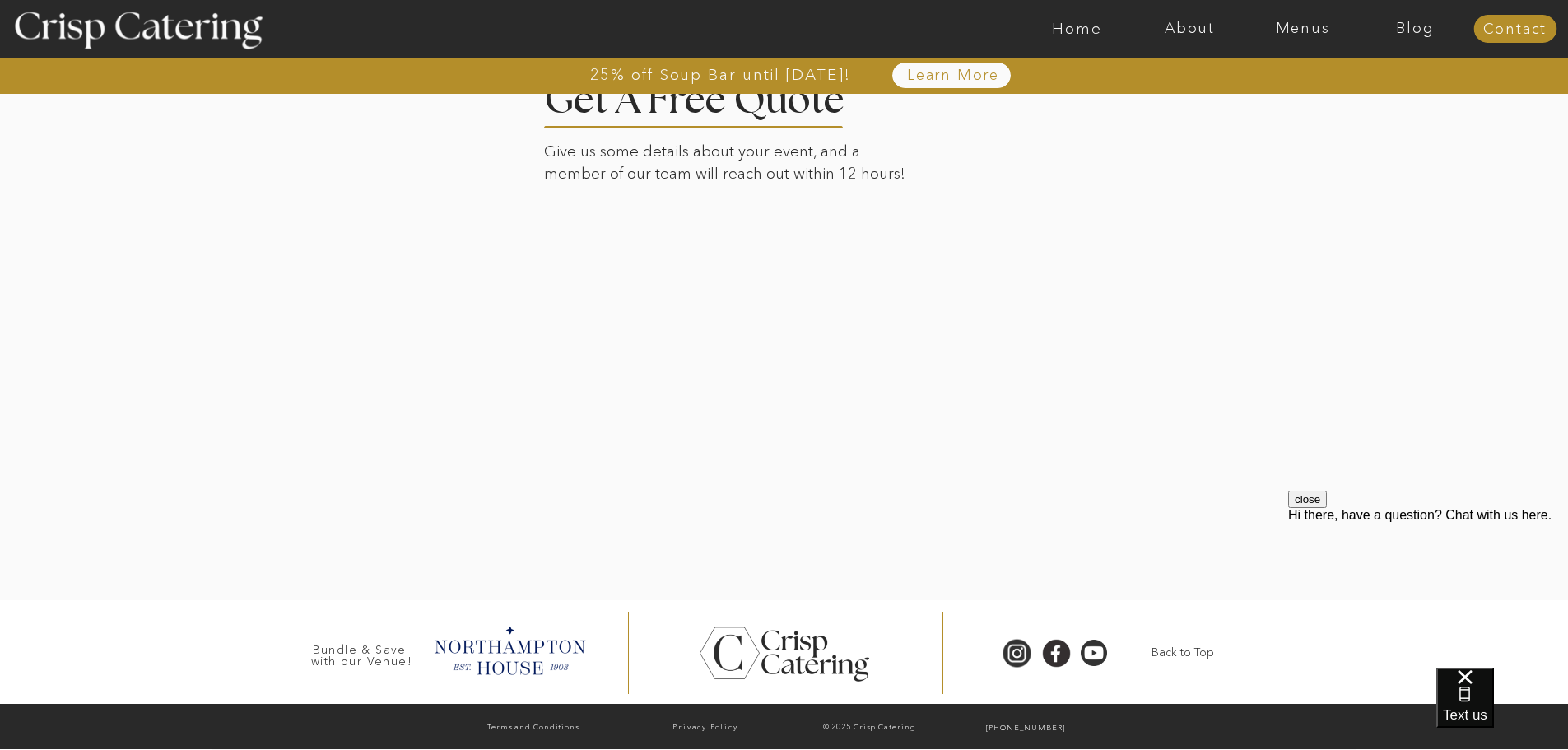
click at [462, 480] on div at bounding box center [784, 320] width 1147 height 561
